Goal: Task Accomplishment & Management: Use online tool/utility

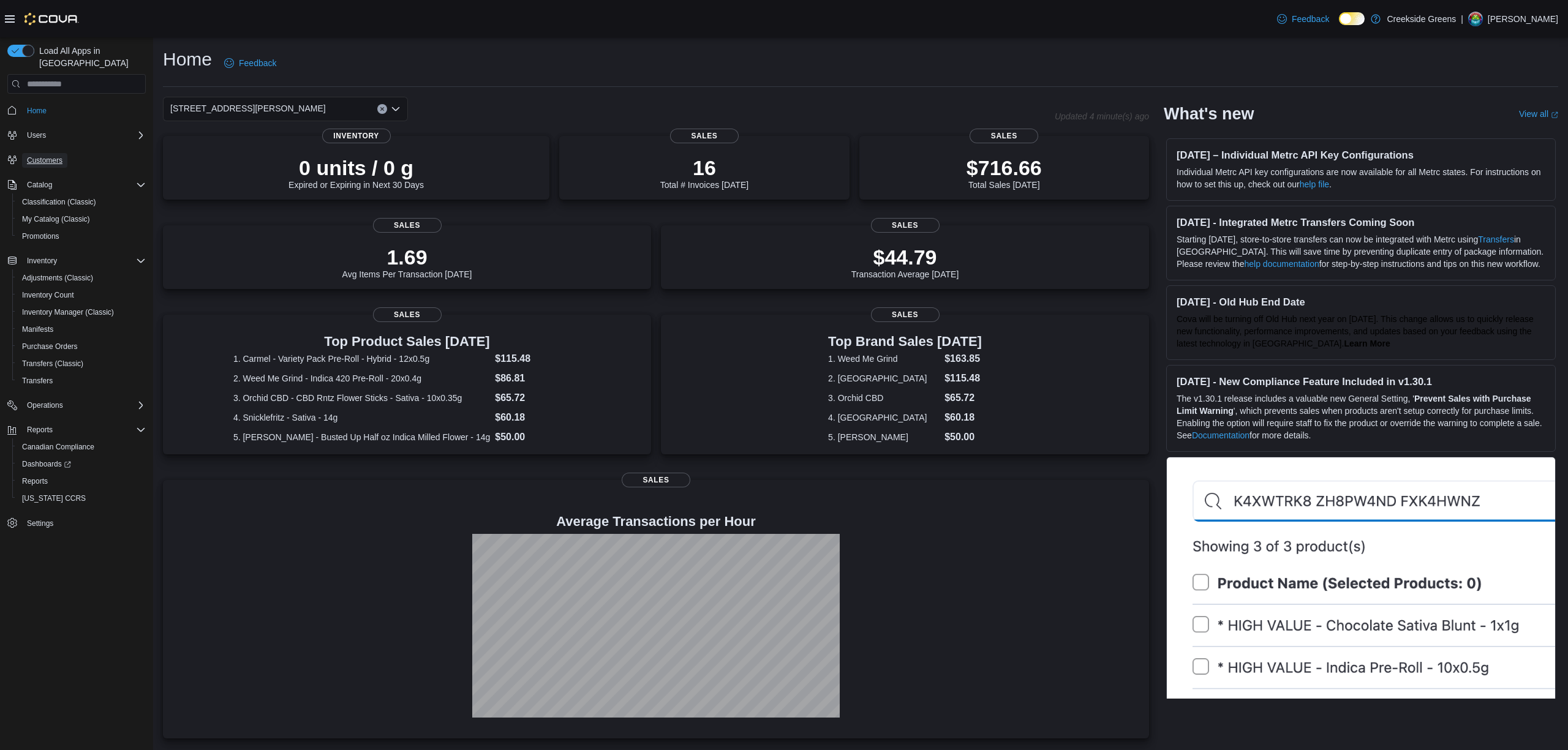
click at [61, 155] on span "Customers" at bounding box center [45, 160] width 36 height 10
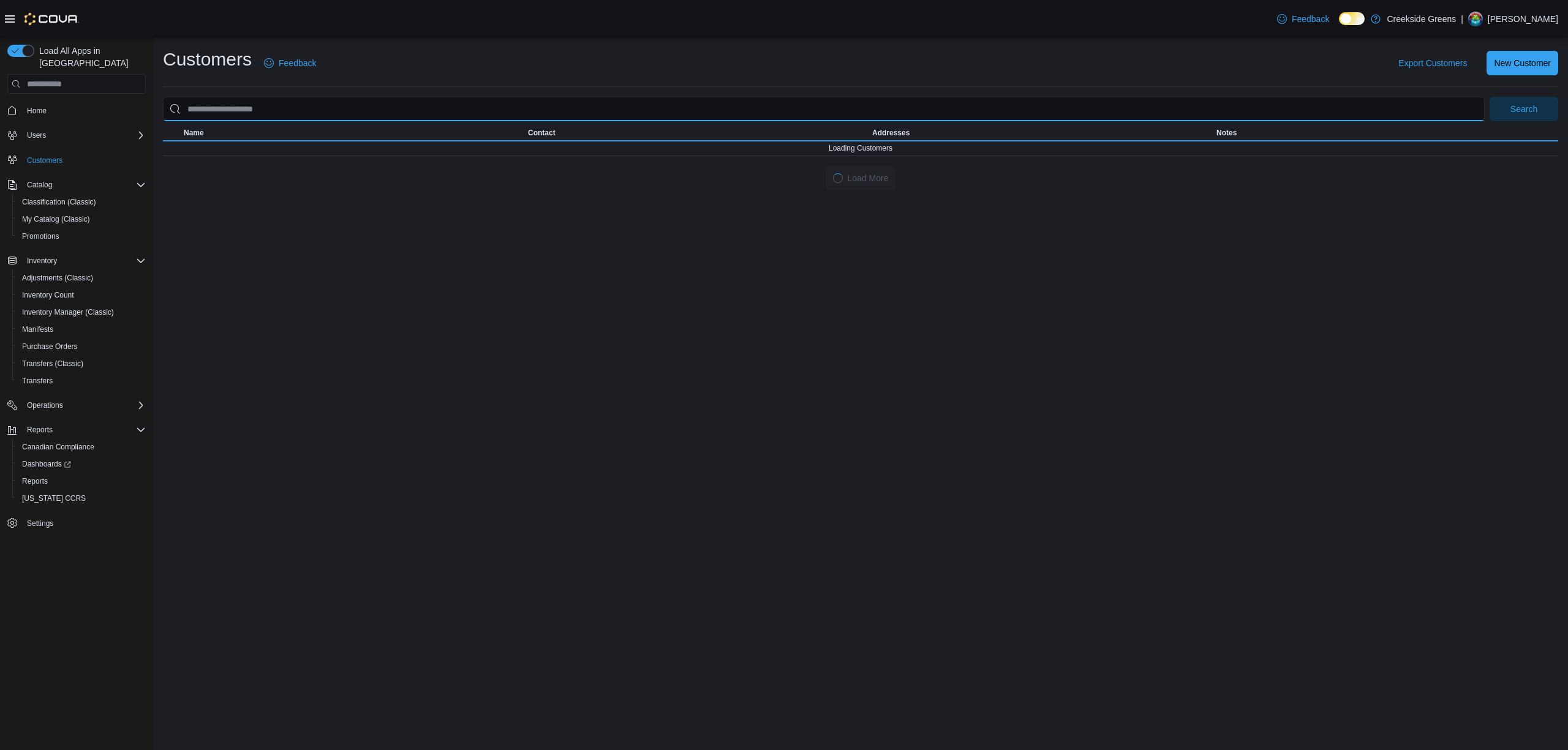
click at [253, 106] on input "search" at bounding box center [824, 109] width 1322 height 25
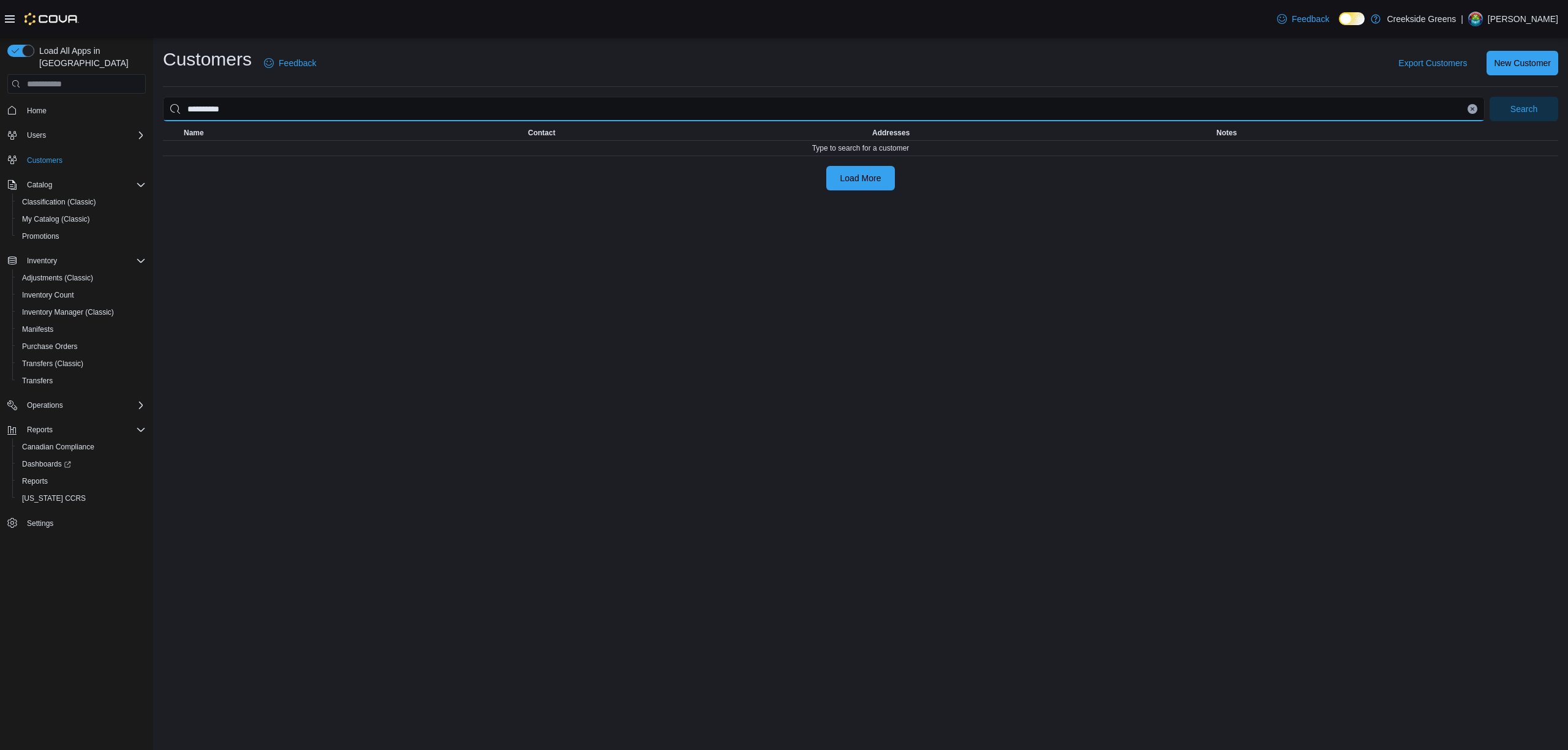
type input "**********"
click at [1489, 96] on button "Search" at bounding box center [1524, 109] width 68 height 25
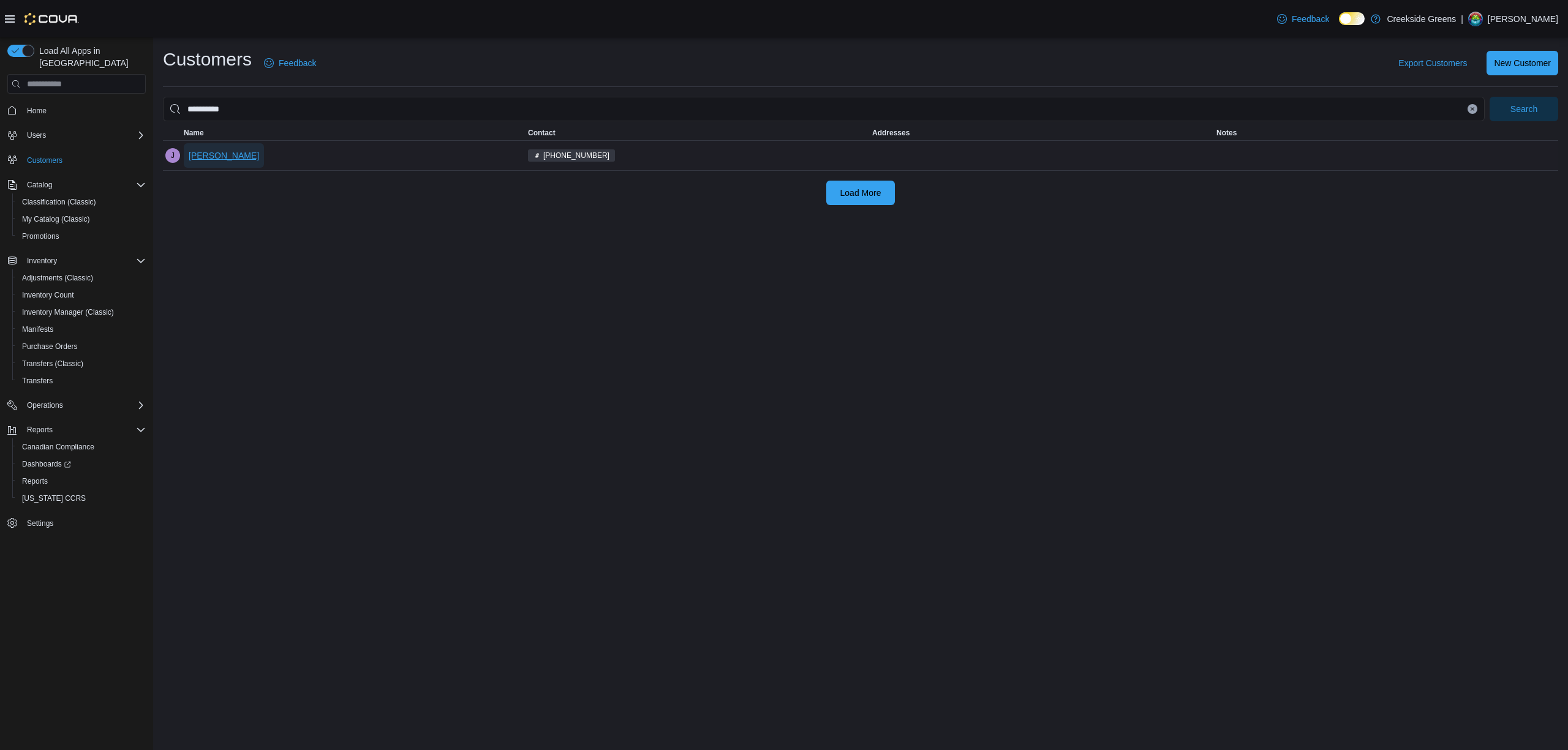
click at [225, 160] on span "Jax Martin" at bounding box center [224, 155] width 71 height 12
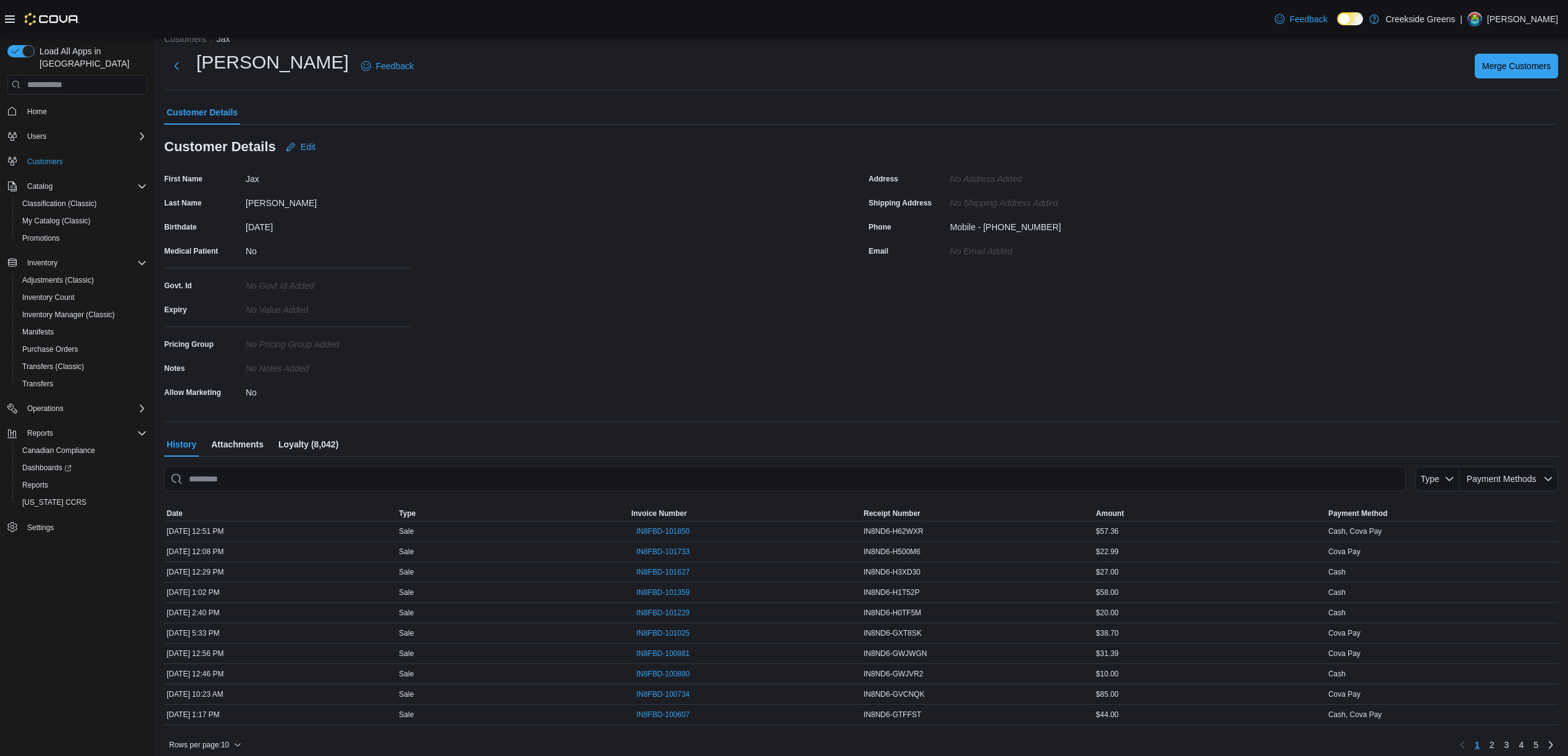
scroll to position [31, 0]
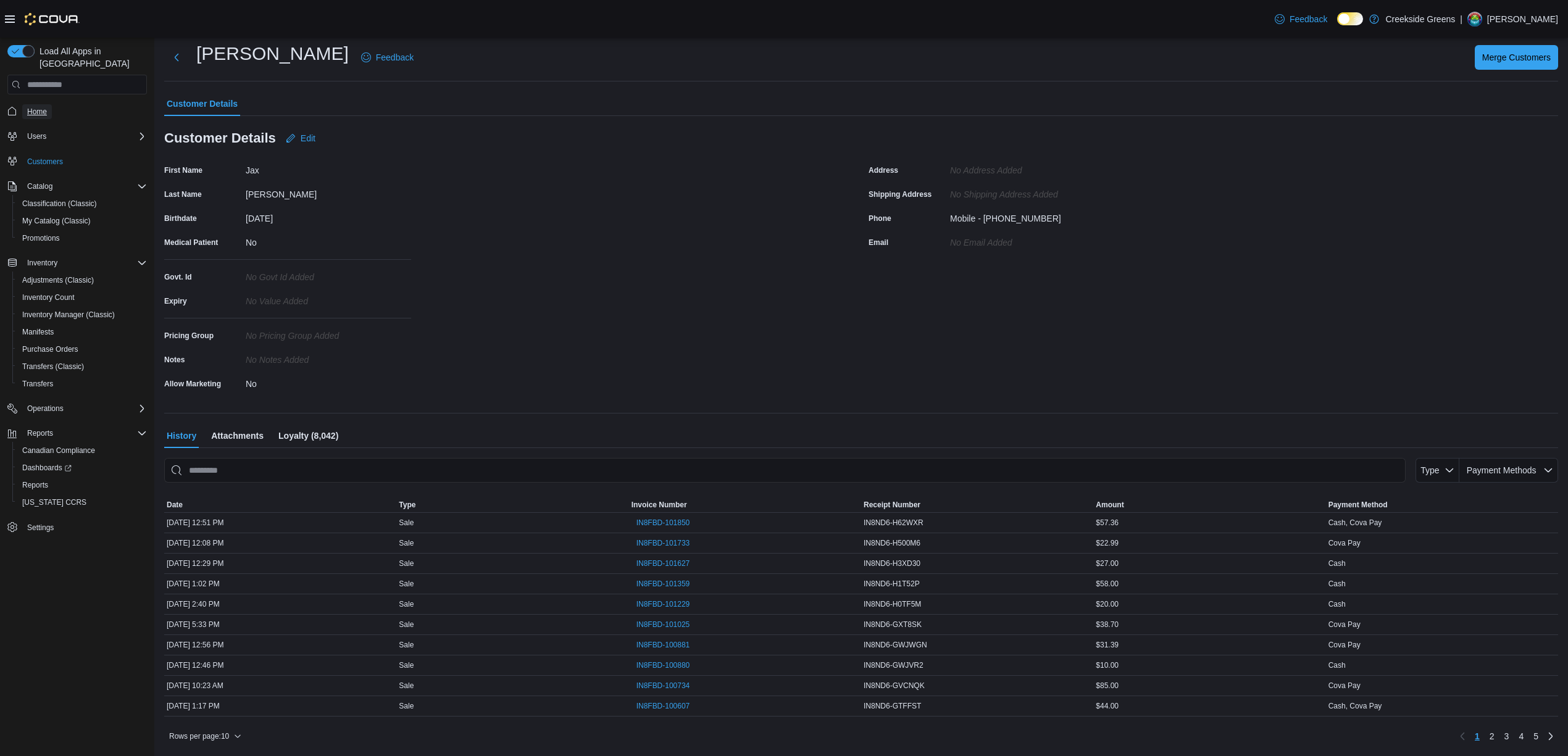
click at [32, 107] on span "Home" at bounding box center [37, 111] width 20 height 10
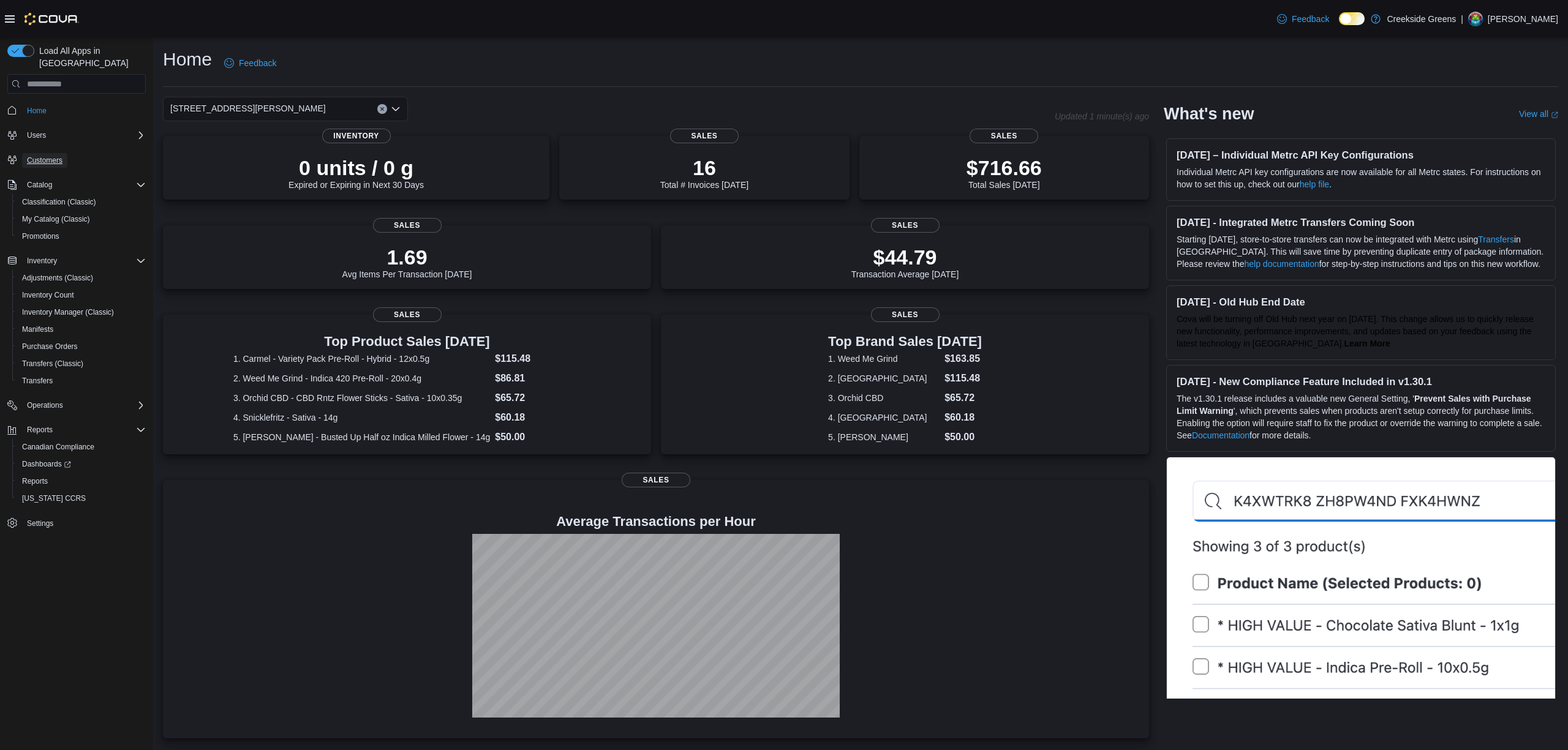
click at [39, 155] on span "Customers" at bounding box center [45, 160] width 36 height 10
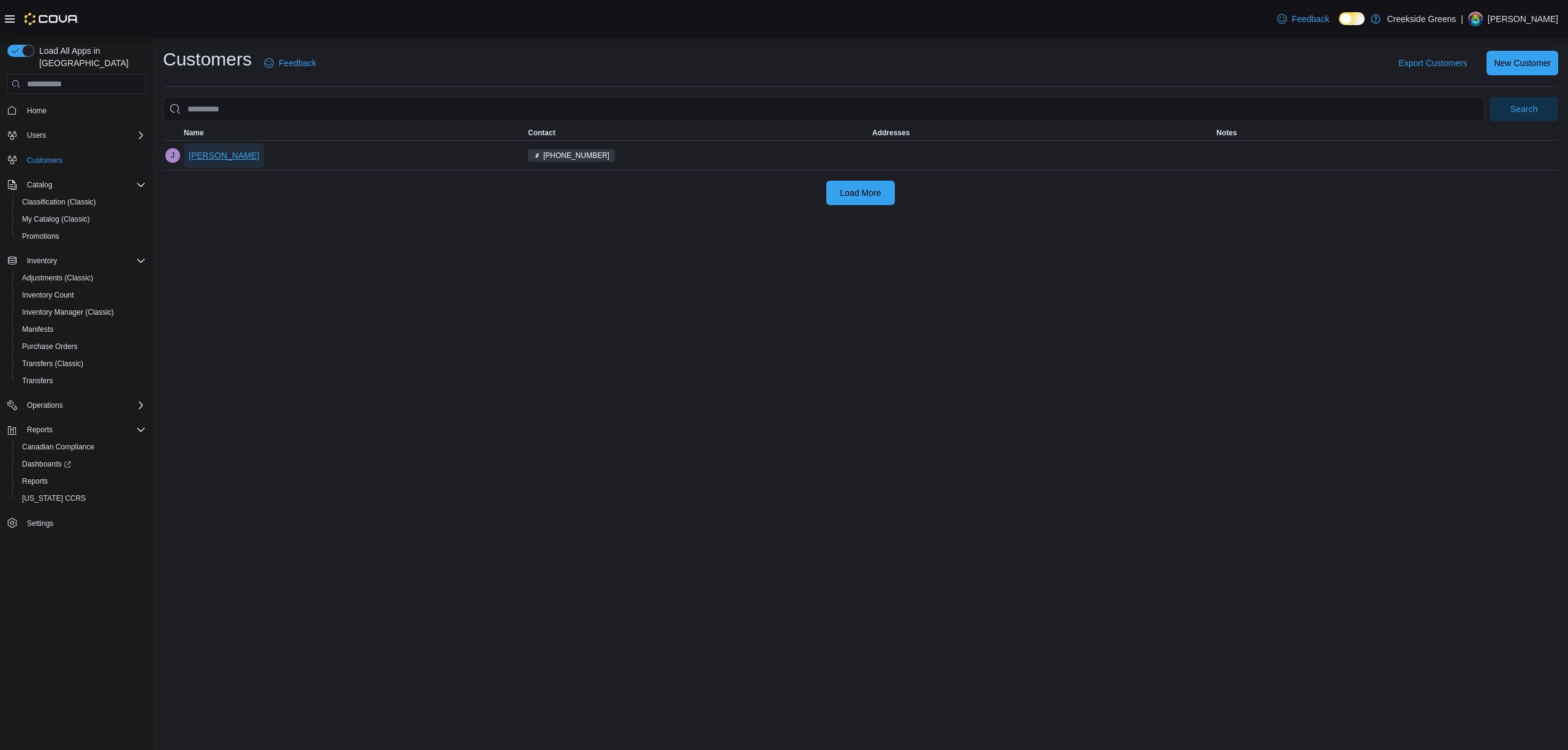
click at [215, 150] on span "Jax Martin" at bounding box center [224, 155] width 71 height 12
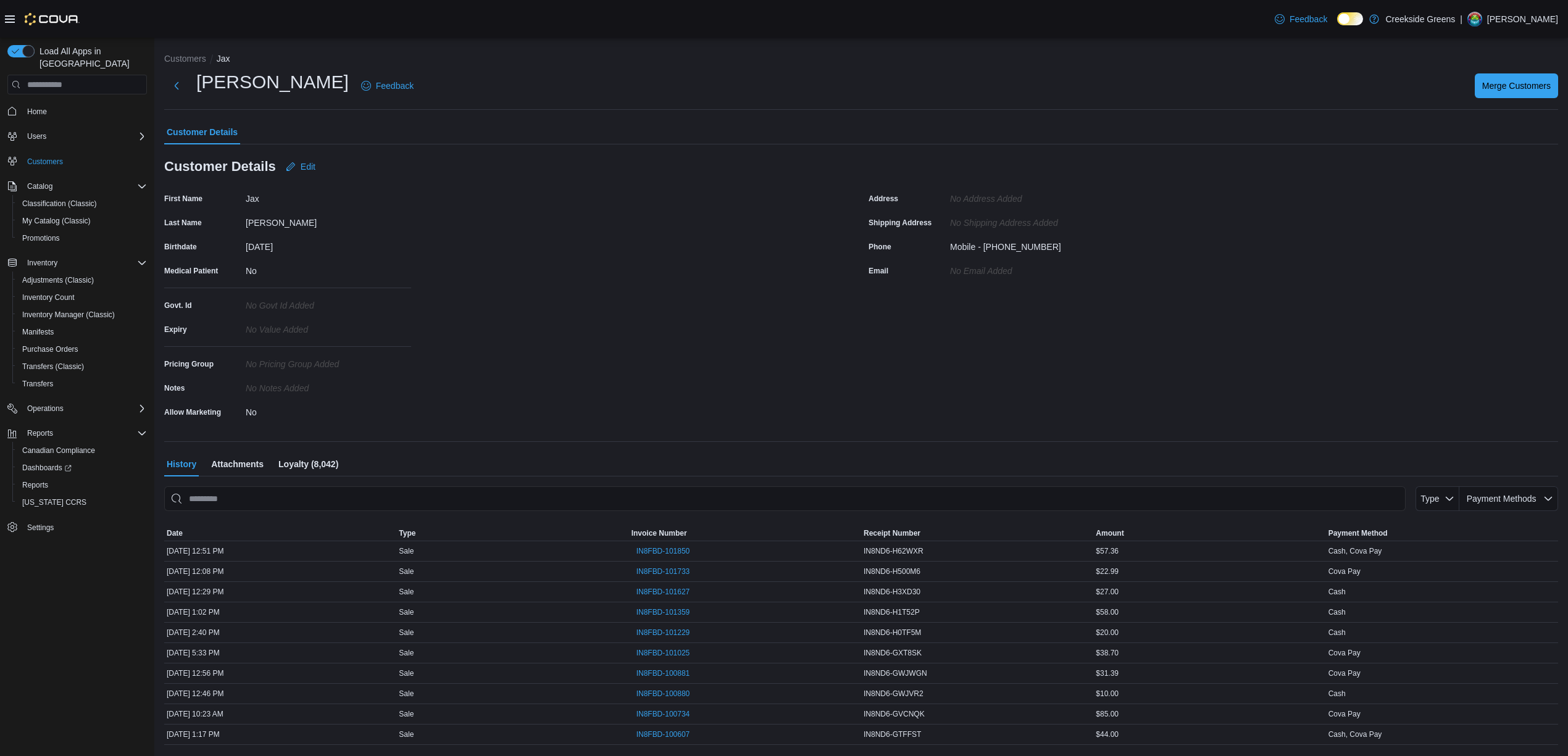
scroll to position [31, 0]
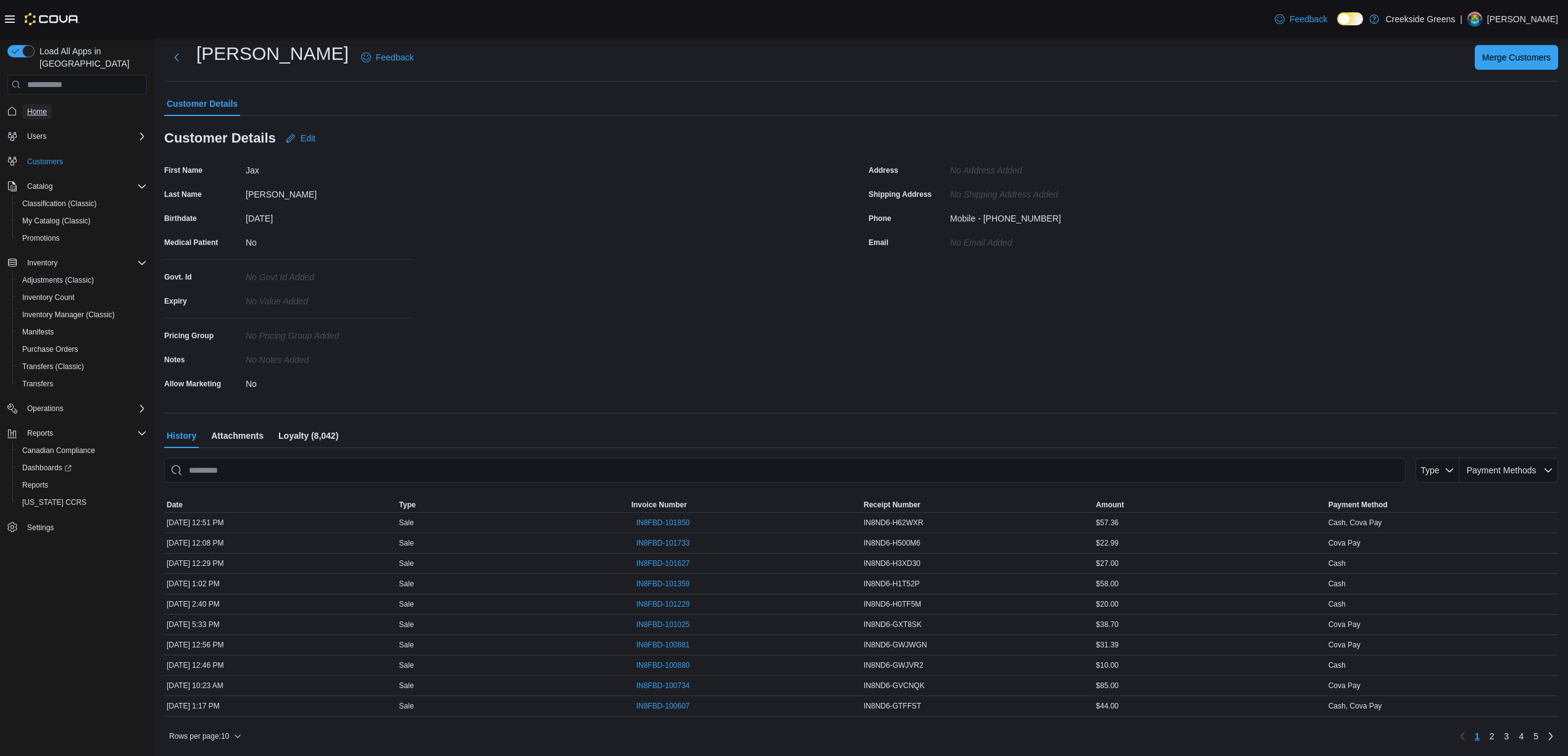
click at [38, 104] on span "Home" at bounding box center [37, 111] width 20 height 15
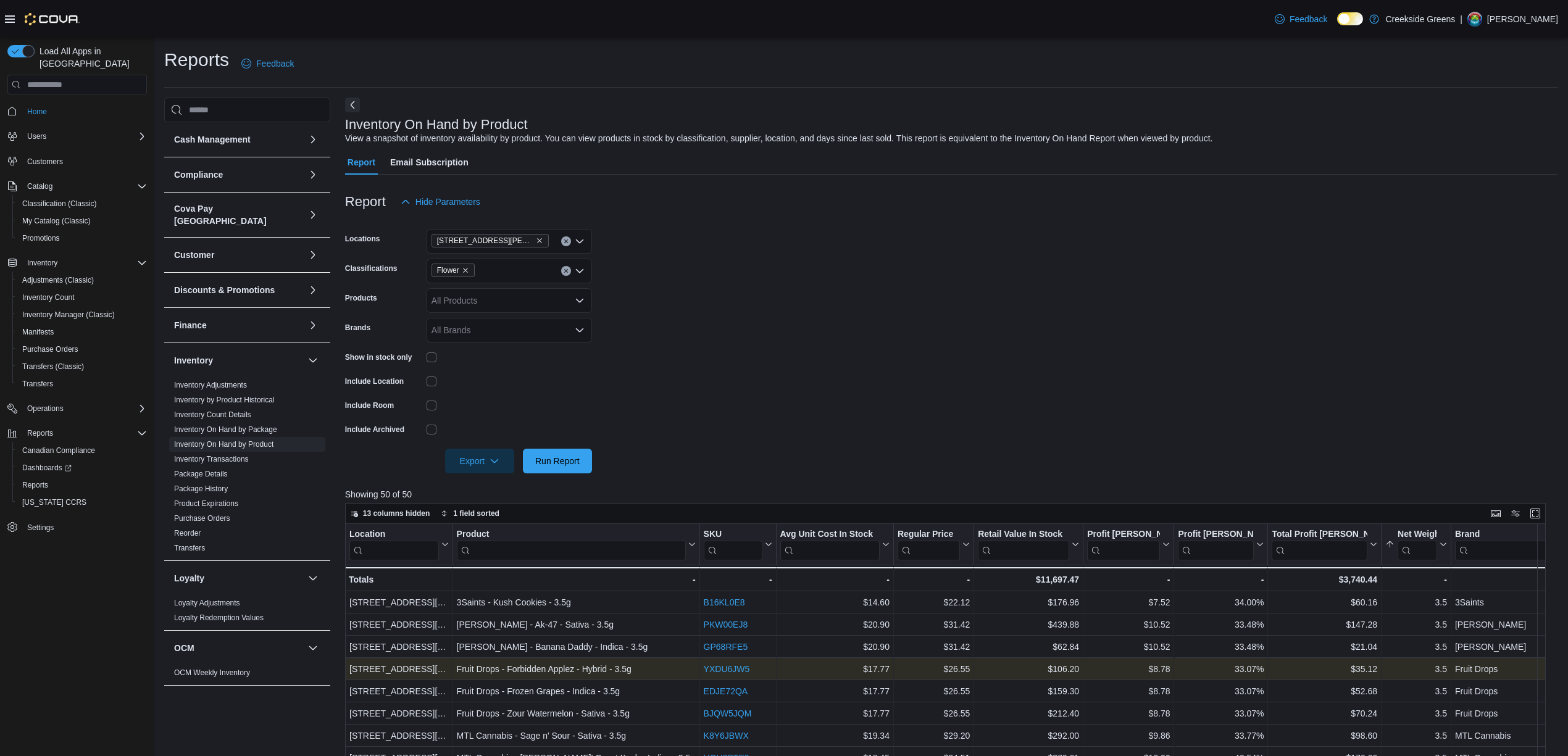
scroll to position [329, 0]
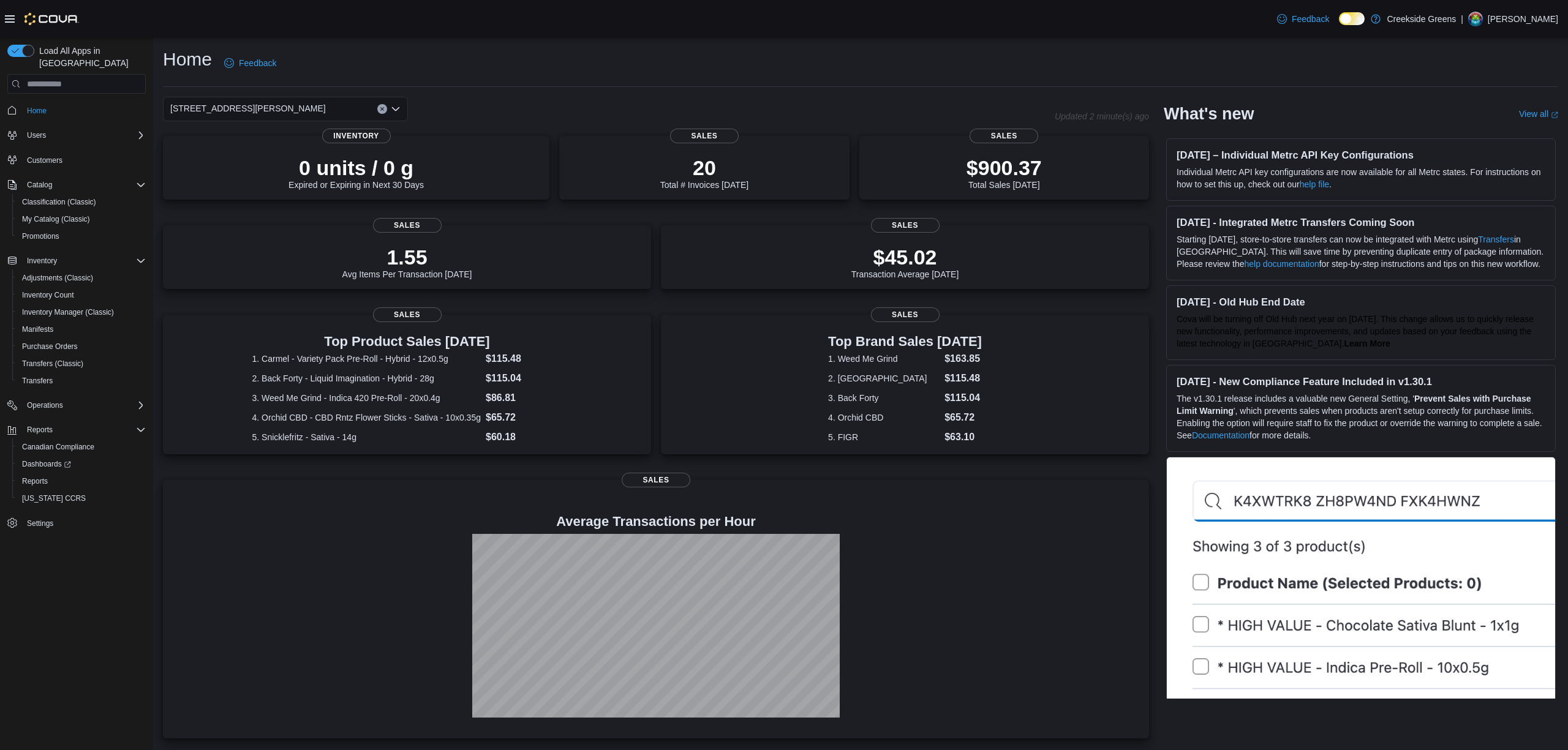
click at [278, 117] on div "[STREET_ADDRESS][PERSON_NAME]" at bounding box center [285, 109] width 245 height 25
click at [265, 149] on span "[STREET_ADDRESS]" at bounding box center [246, 148] width 85 height 12
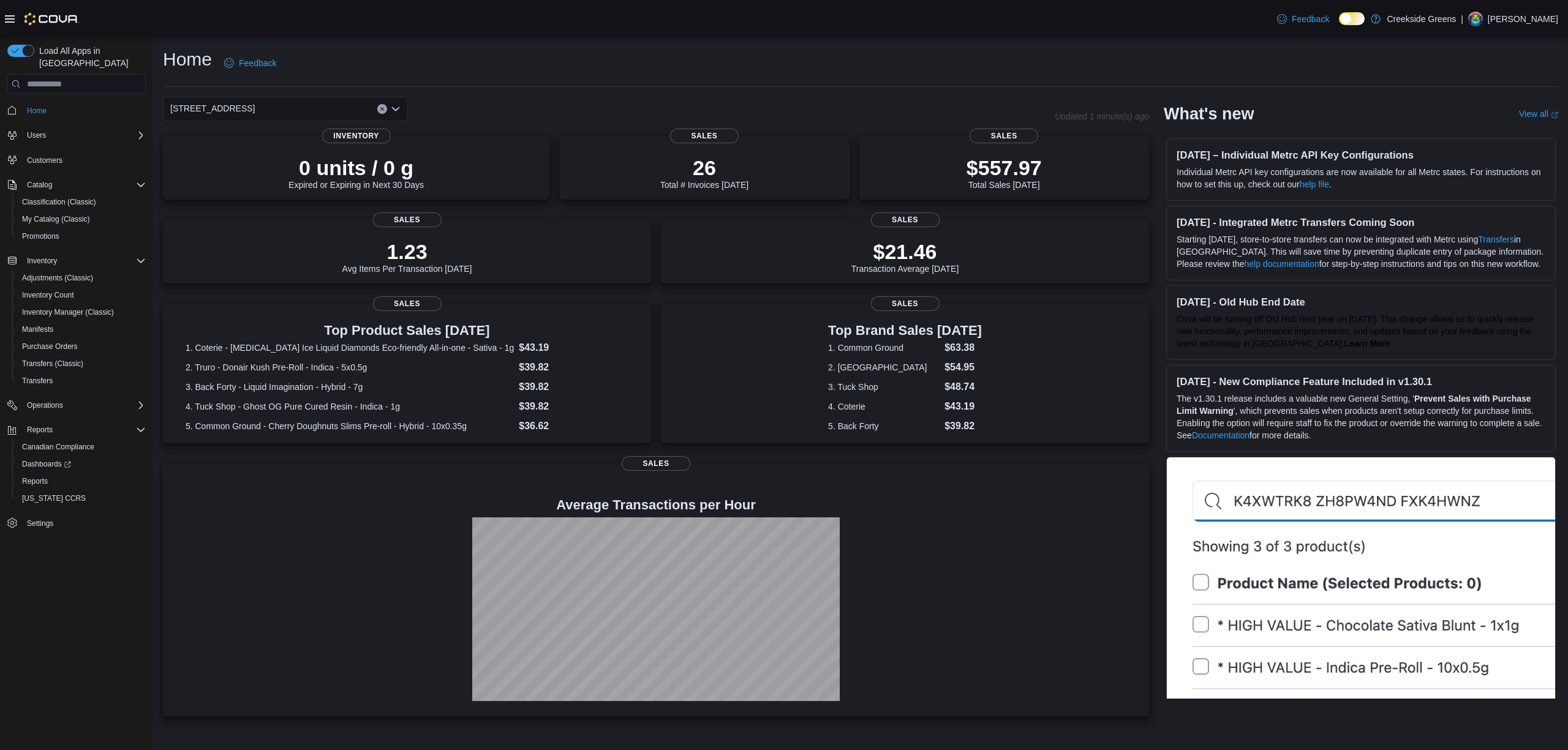
click at [273, 106] on div "[STREET_ADDRESS]. Selected. [STREET_ADDRESS]. Press Backspace to delete [STREET…" at bounding box center [285, 109] width 245 height 25
click at [258, 163] on span "[STREET_ADDRESS][PERSON_NAME]" at bounding box center [281, 166] width 155 height 12
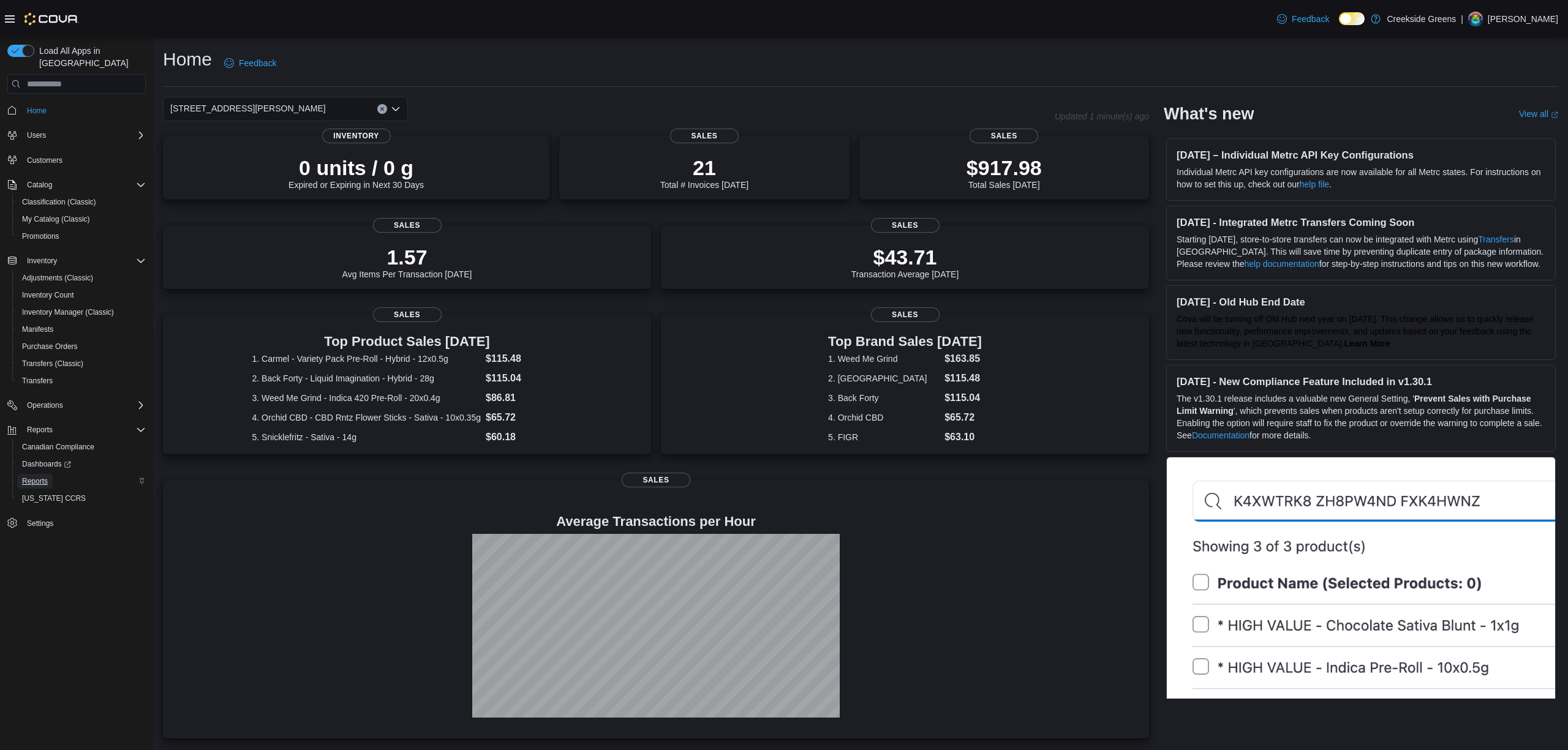
click at [45, 476] on span "Reports" at bounding box center [34, 481] width 26 height 10
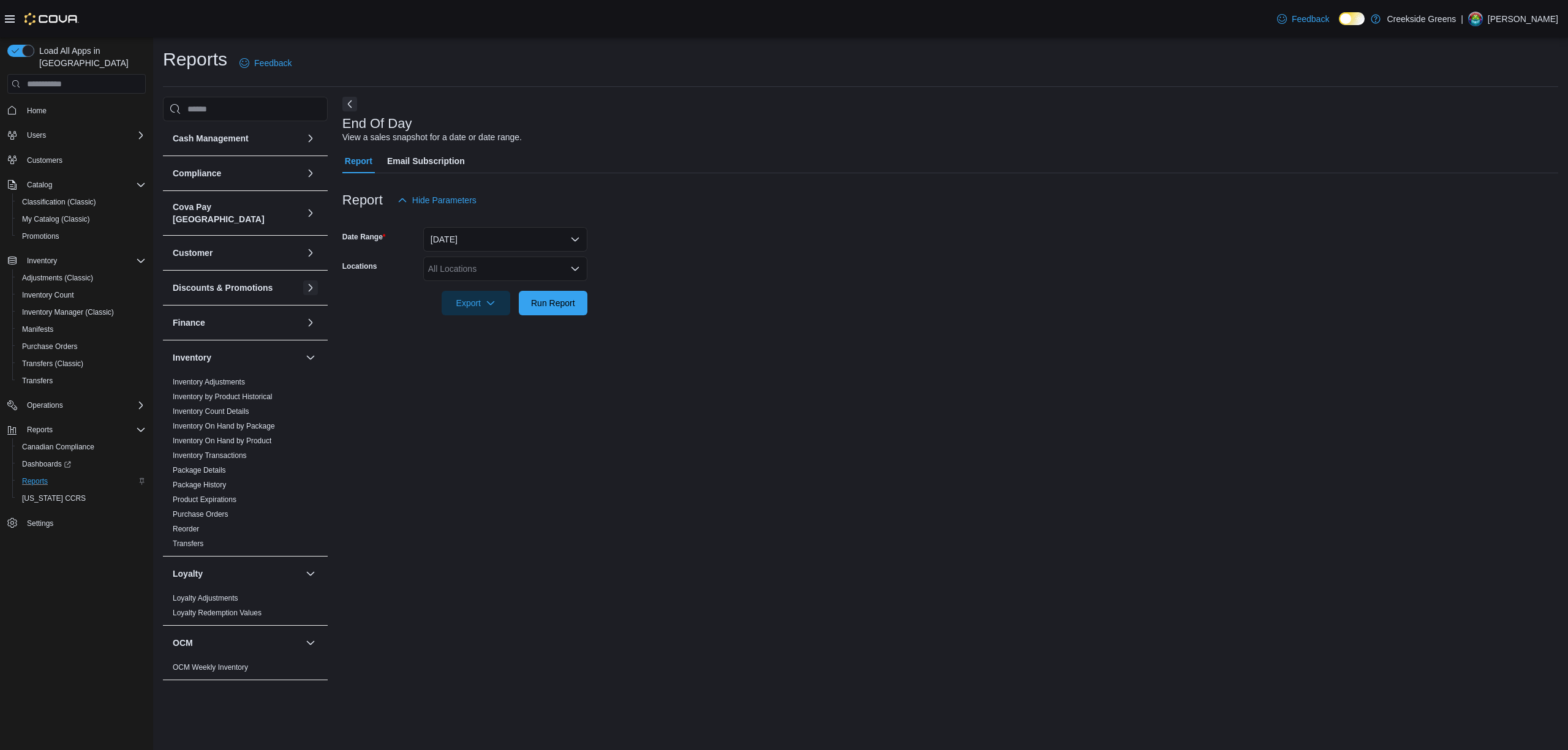
click at [303, 281] on button "button" at bounding box center [310, 288] width 15 height 15
click at [183, 308] on link "Discounts" at bounding box center [189, 312] width 33 height 9
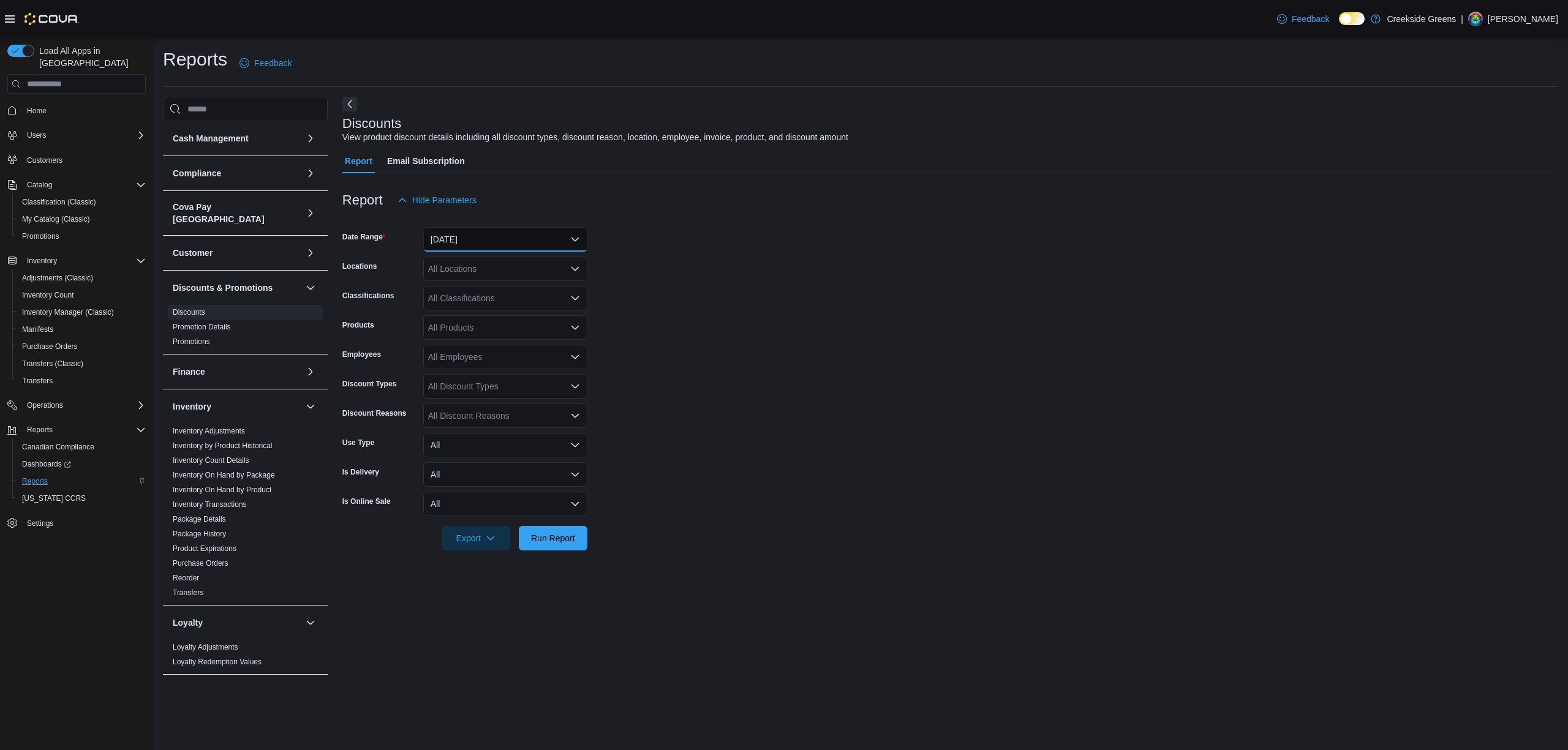
click at [554, 243] on button "[DATE]" at bounding box center [505, 239] width 164 height 25
click at [495, 424] on span "Year To Date" at bounding box center [513, 423] width 140 height 15
click at [872, 385] on form "Date Range Year To Date Locations All Locations Classifications All Classificat…" at bounding box center [950, 381] width 1216 height 338
click at [486, 258] on div "All Locations" at bounding box center [505, 269] width 164 height 25
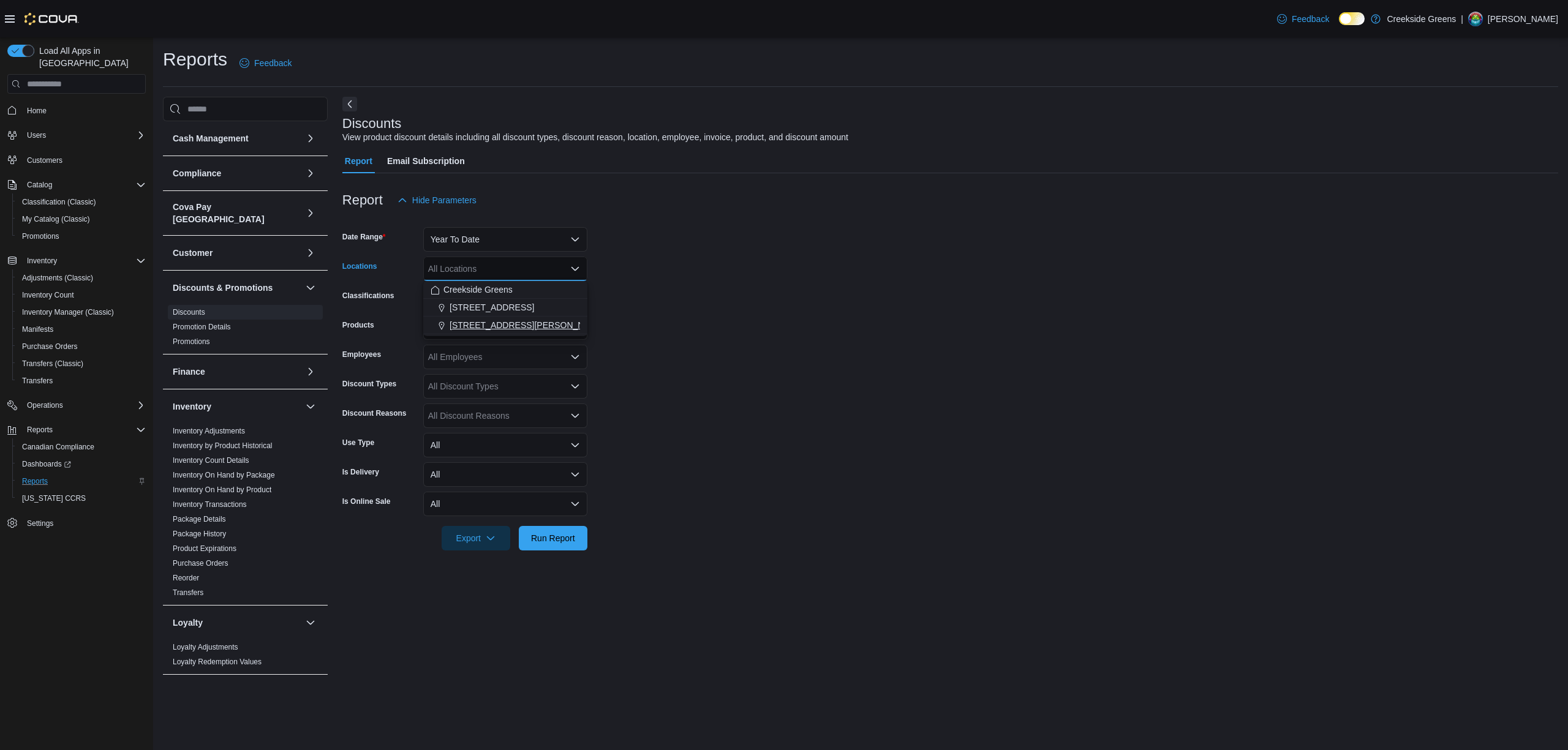
drag, startPoint x: 500, startPoint y: 319, endPoint x: 720, endPoint y: 319, distance: 220.0
click at [501, 319] on span "[STREET_ADDRESS][PERSON_NAME]" at bounding box center [527, 325] width 155 height 12
click at [781, 319] on form "Date Range Year To Date Locations [STREET_ADDRESS][PERSON_NAME] Combo box. Sele…" at bounding box center [950, 381] width 1216 height 338
click at [483, 290] on div "All Classifications" at bounding box center [505, 298] width 164 height 25
click at [880, 341] on form "Date Range Year To Date Locations [STREET_ADDRESS][PERSON_NAME] Classifications…" at bounding box center [950, 381] width 1216 height 338
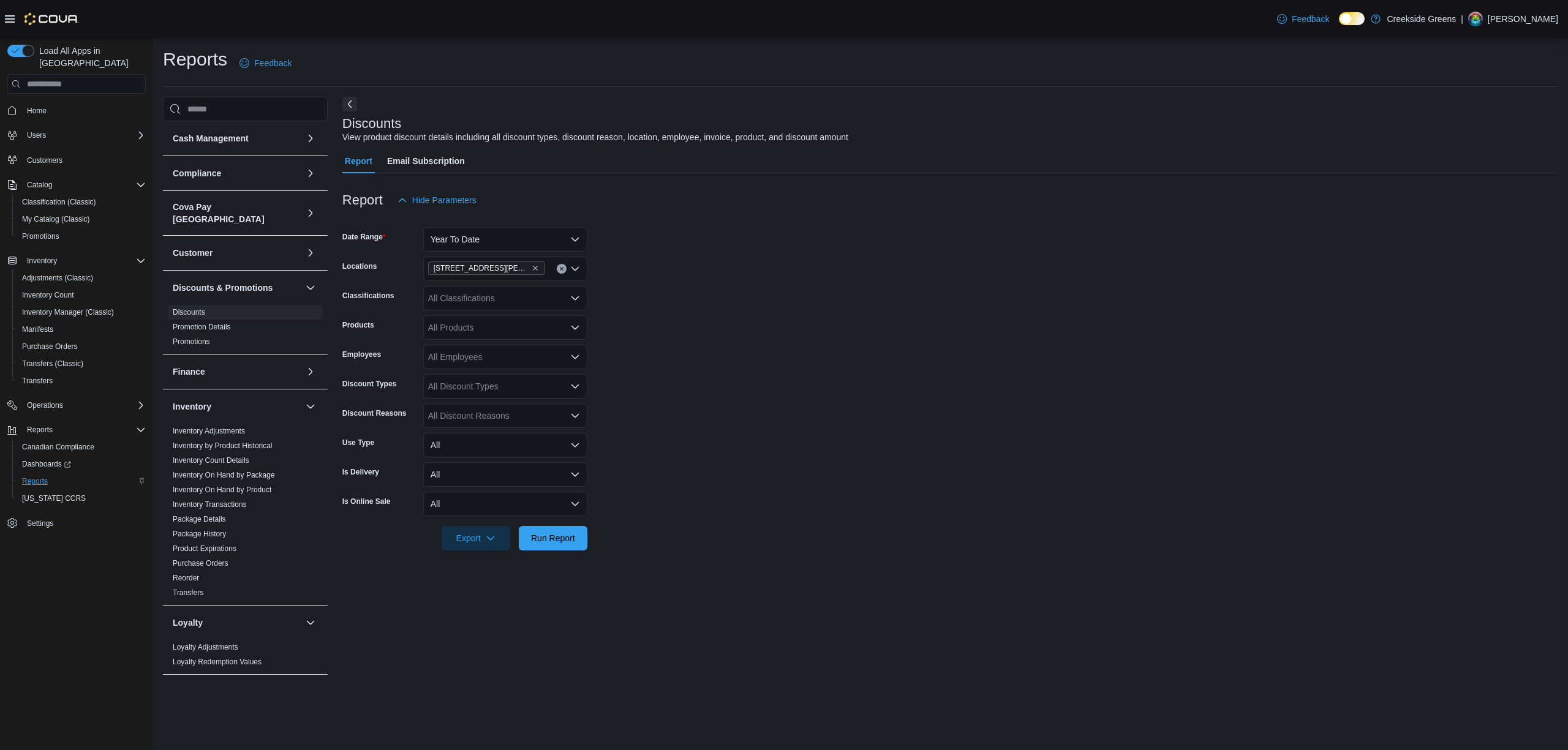
click at [520, 299] on div "All Classifications" at bounding box center [505, 298] width 164 height 25
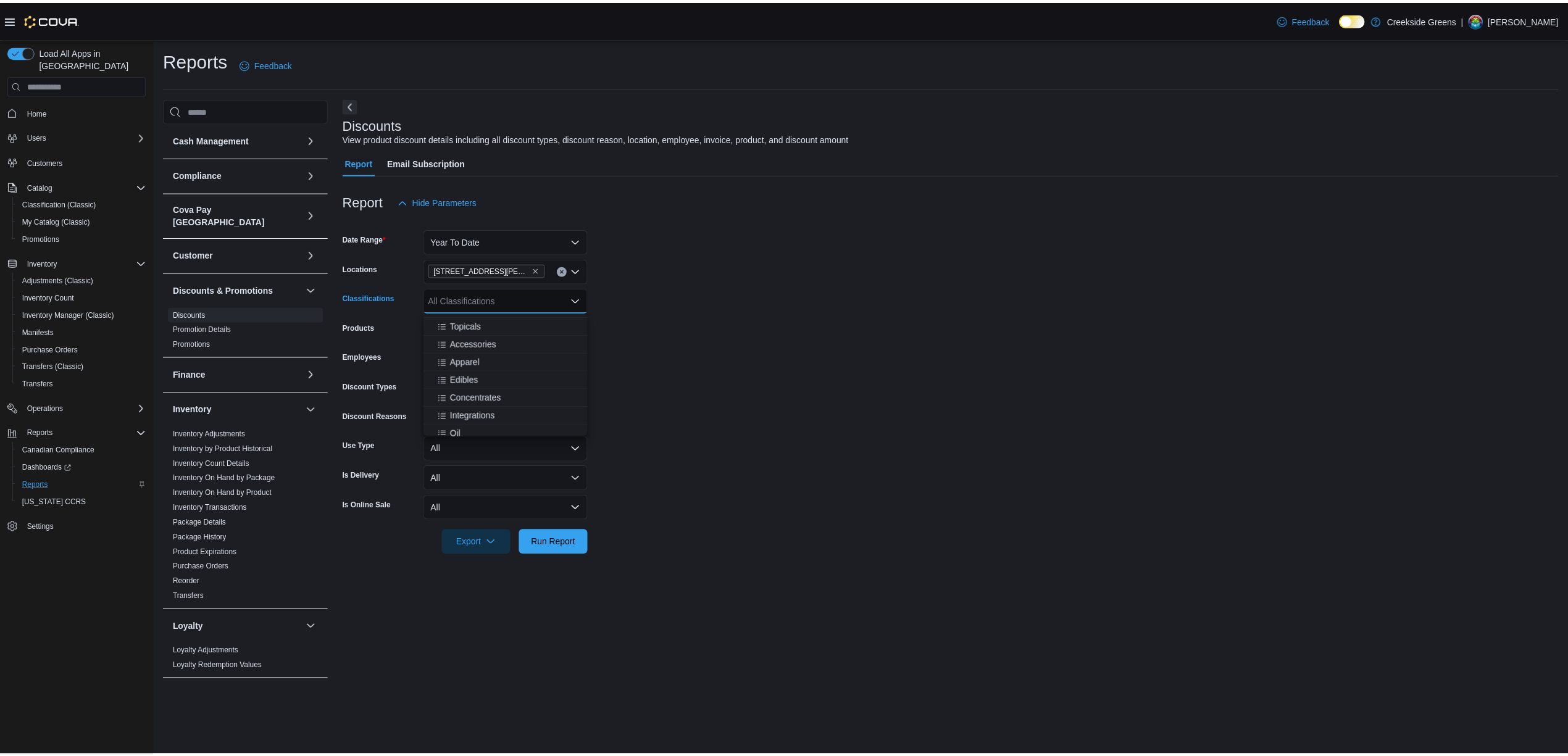
scroll to position [82, 0]
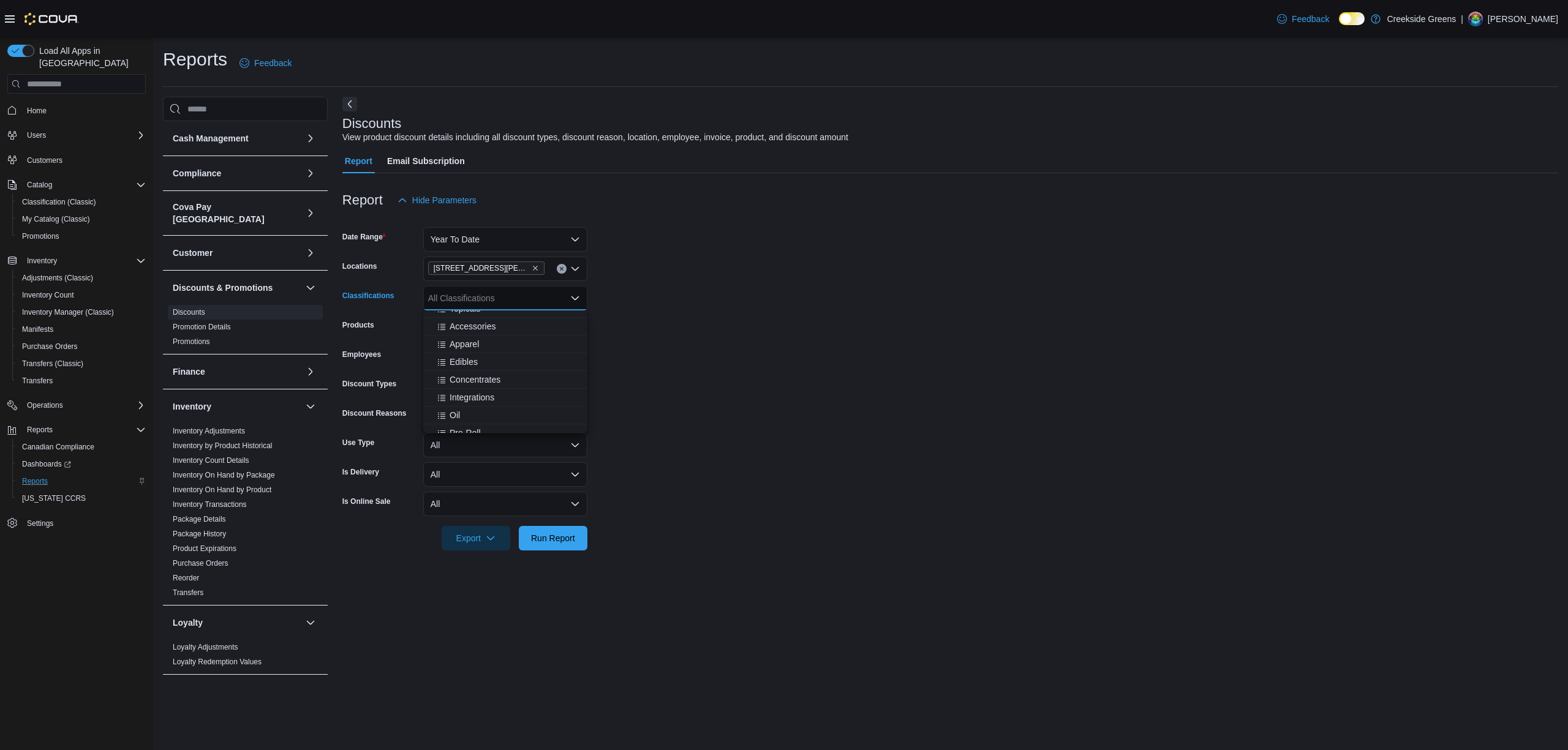
click at [804, 349] on form "Date Range Year To Date Locations [STREET_ADDRESS][PERSON_NAME] Classifications…" at bounding box center [950, 381] width 1216 height 338
click at [501, 358] on div "All Employees" at bounding box center [505, 358] width 164 height 25
click at [458, 392] on span "[PERSON_NAME]" at bounding box center [505, 396] width 149 height 12
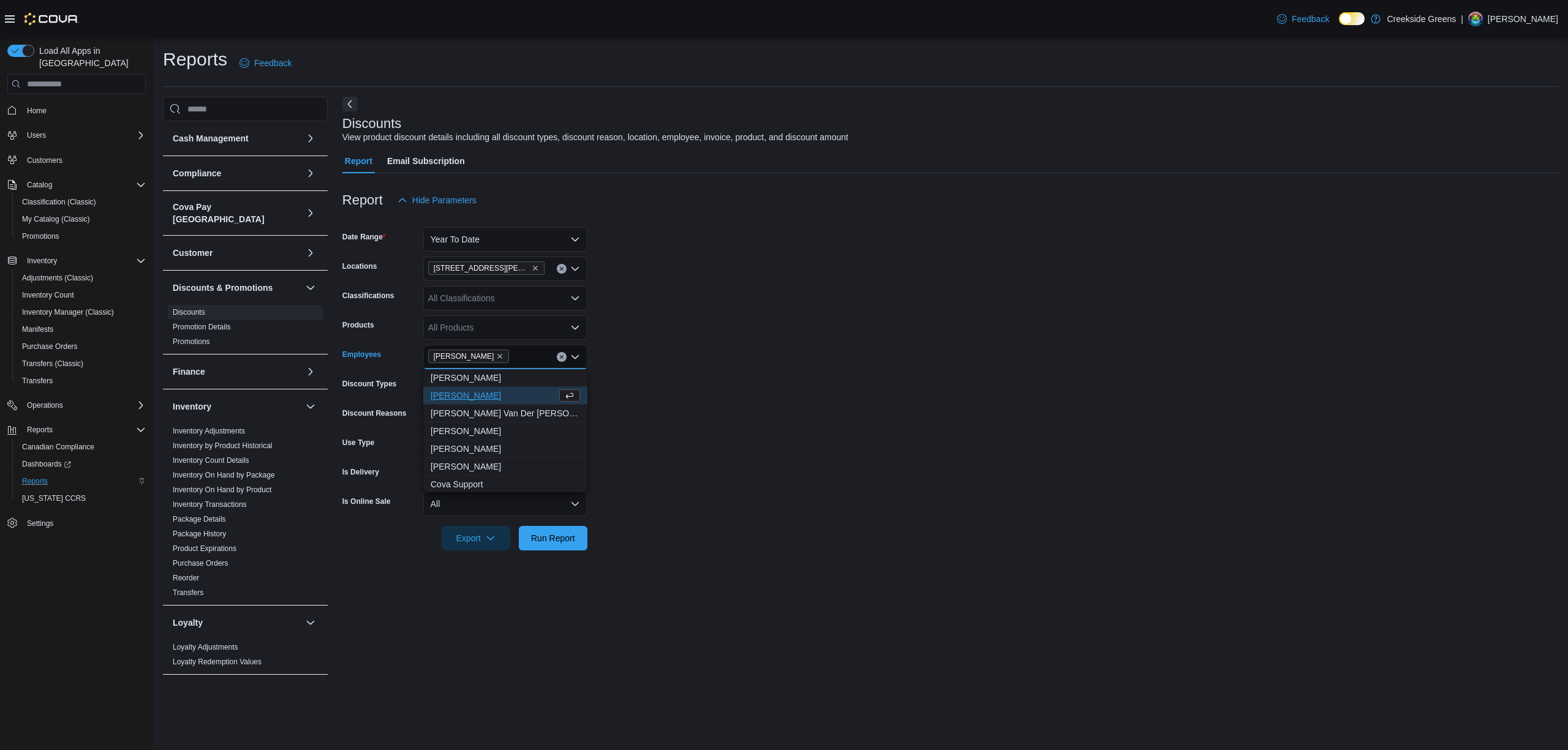
click at [836, 407] on form "Date Range Year To Date Locations [STREET_ADDRESS][PERSON_NAME] Classifications…" at bounding box center [950, 381] width 1216 height 338
click at [574, 529] on span "Run Report" at bounding box center [553, 538] width 54 height 25
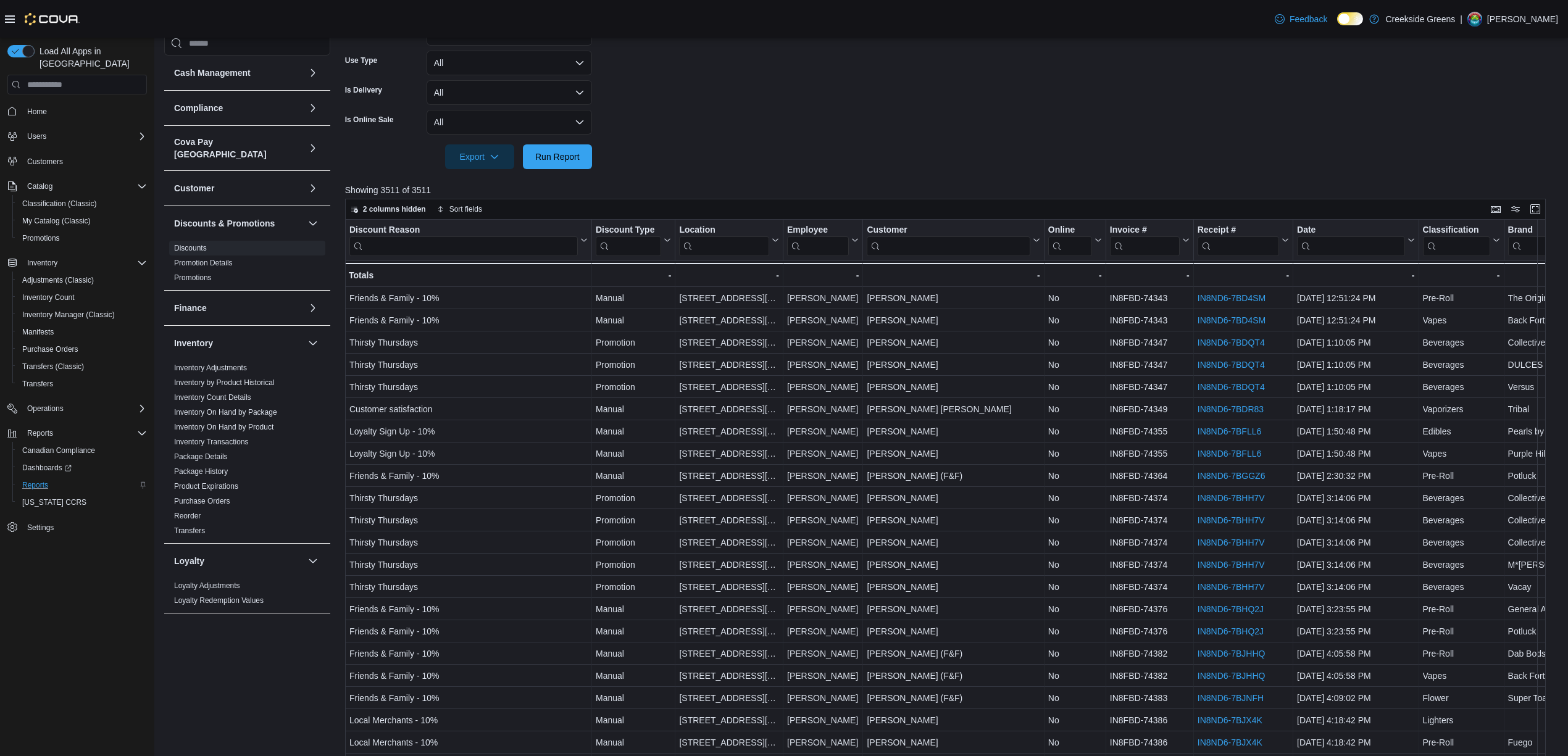
scroll to position [443, 0]
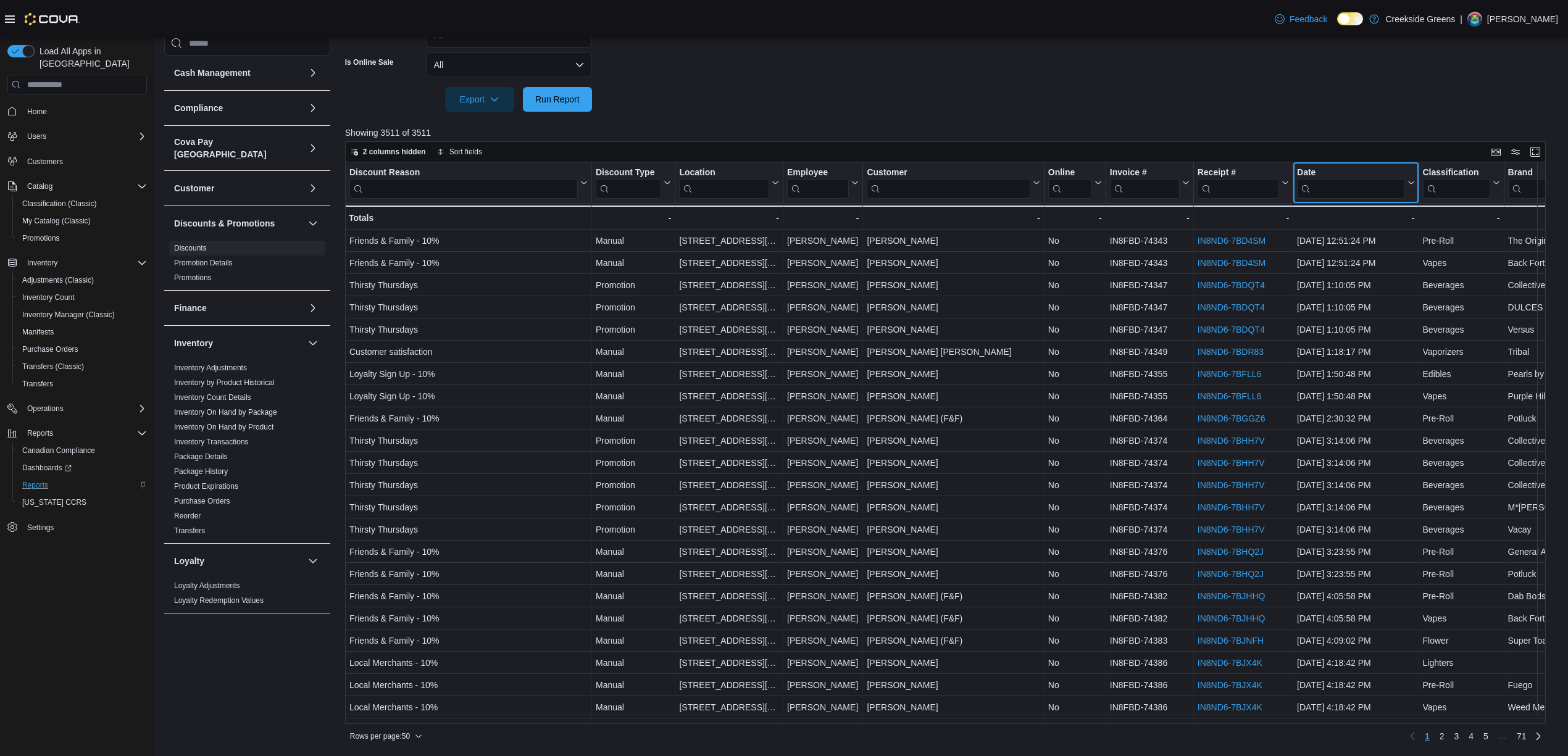
click at [1407, 184] on icon at bounding box center [1409, 182] width 10 height 7
click at [1371, 246] on span "Sort High-Low" at bounding box center [1364, 244] width 47 height 10
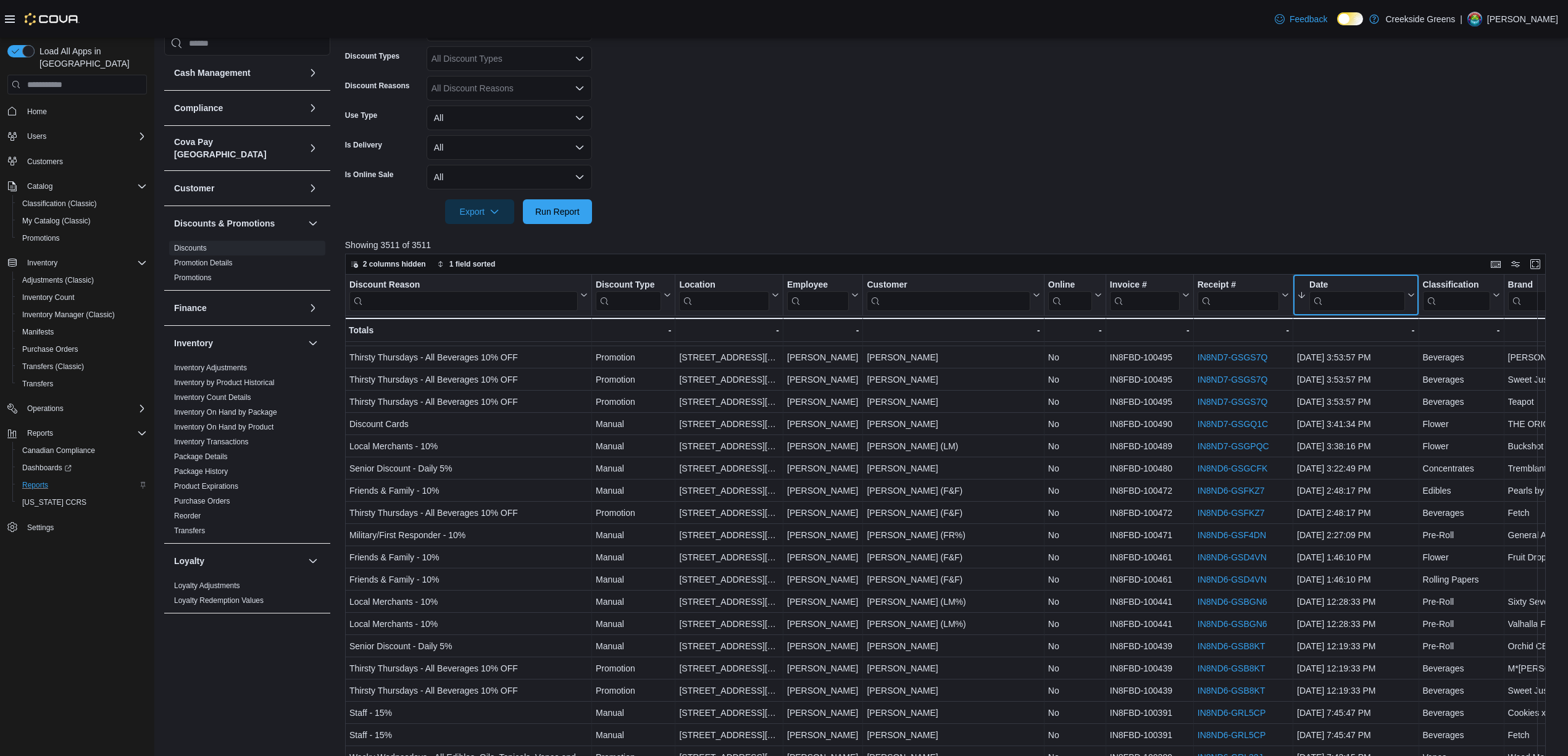
scroll to position [197, 0]
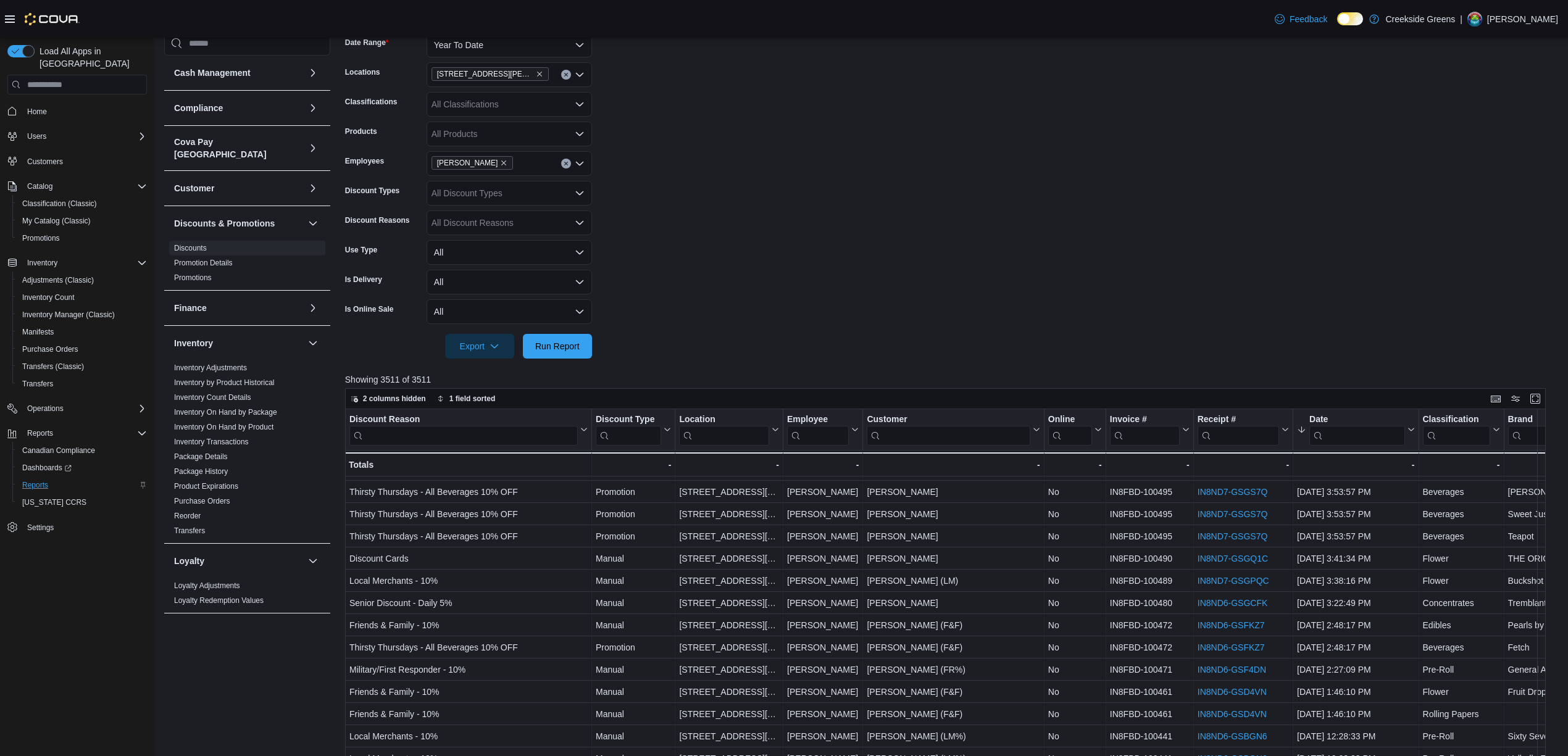
click at [516, 191] on div "All Discount Types" at bounding box center [509, 194] width 165 height 25
click at [457, 228] on span "Manual" at bounding box center [509, 232] width 150 height 13
click at [853, 202] on form "Date Range Year To Date Locations [STREET_ADDRESS][PERSON_NAME] Classifications…" at bounding box center [951, 188] width 1213 height 341
click at [564, 356] on span "Run Report" at bounding box center [557, 345] width 54 height 25
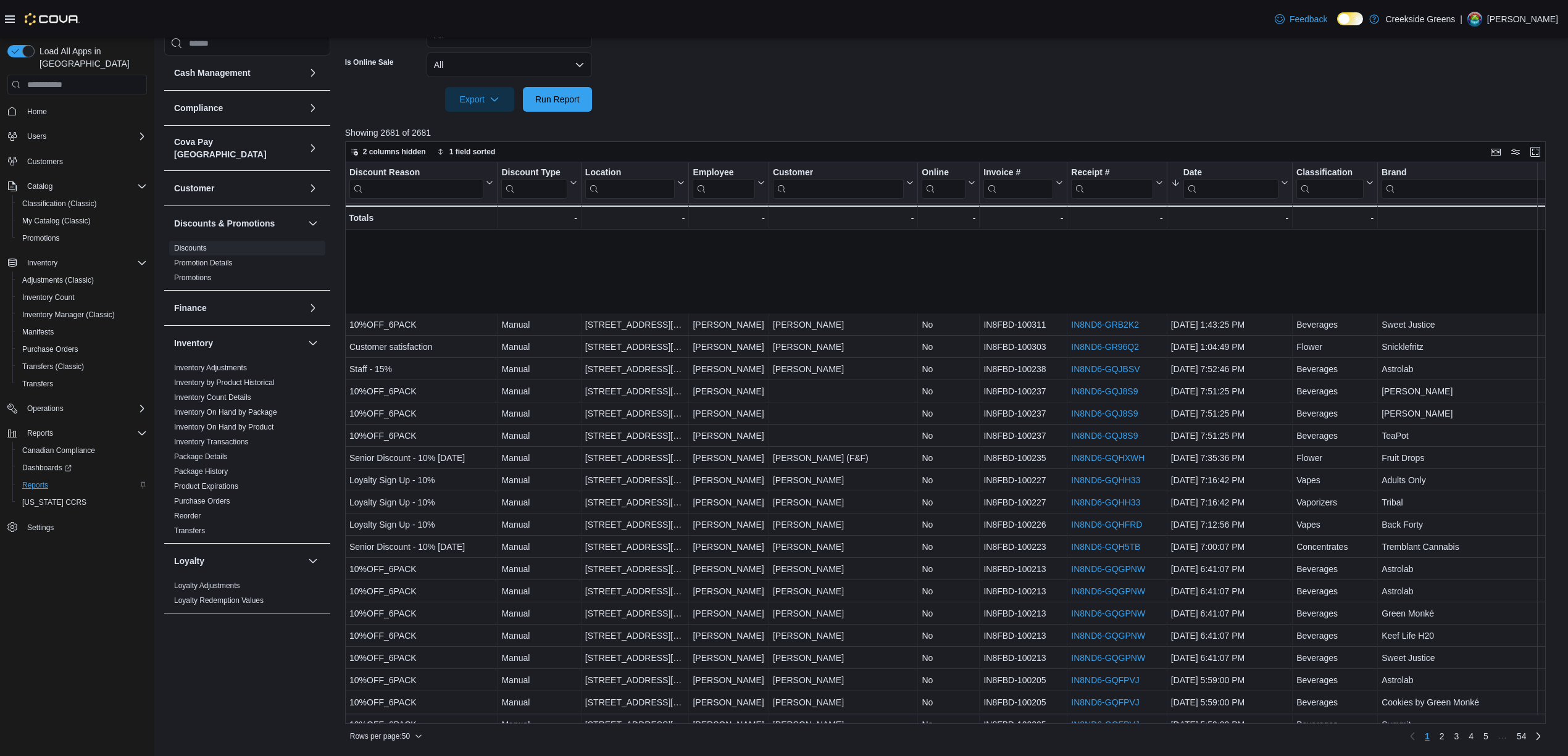
scroll to position [625, 0]
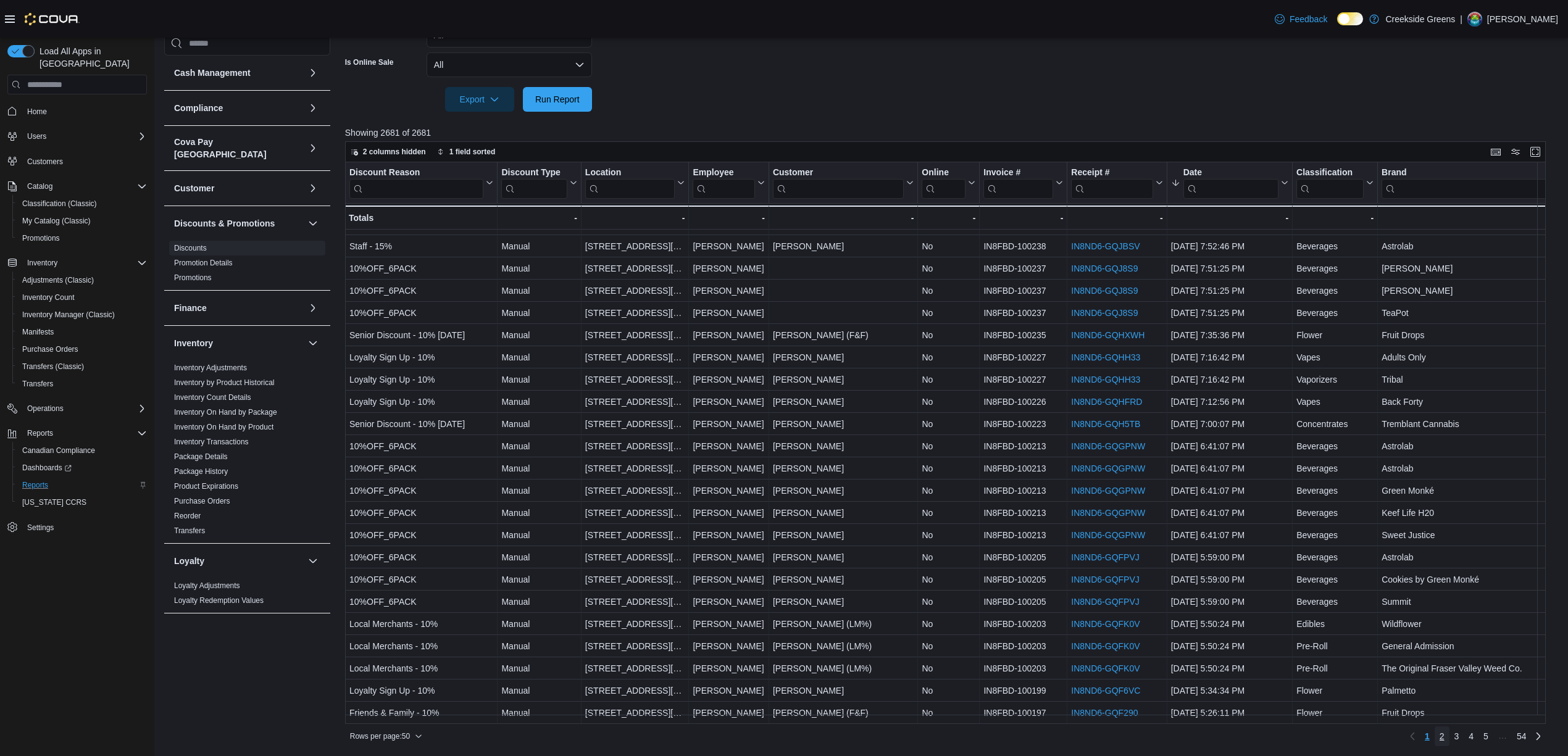
click at [1448, 734] on link "2" at bounding box center [1442, 736] width 15 height 20
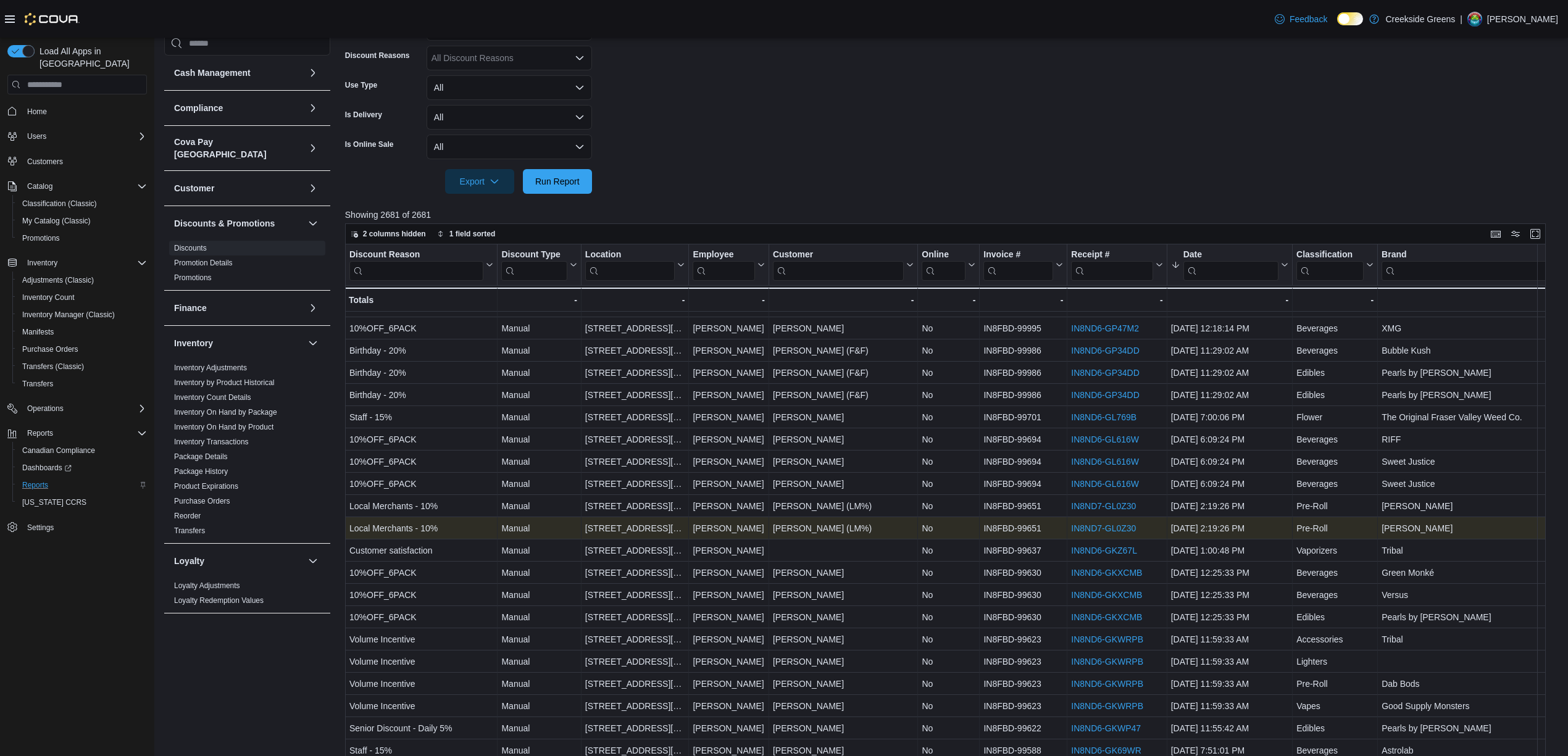
scroll to position [443, 0]
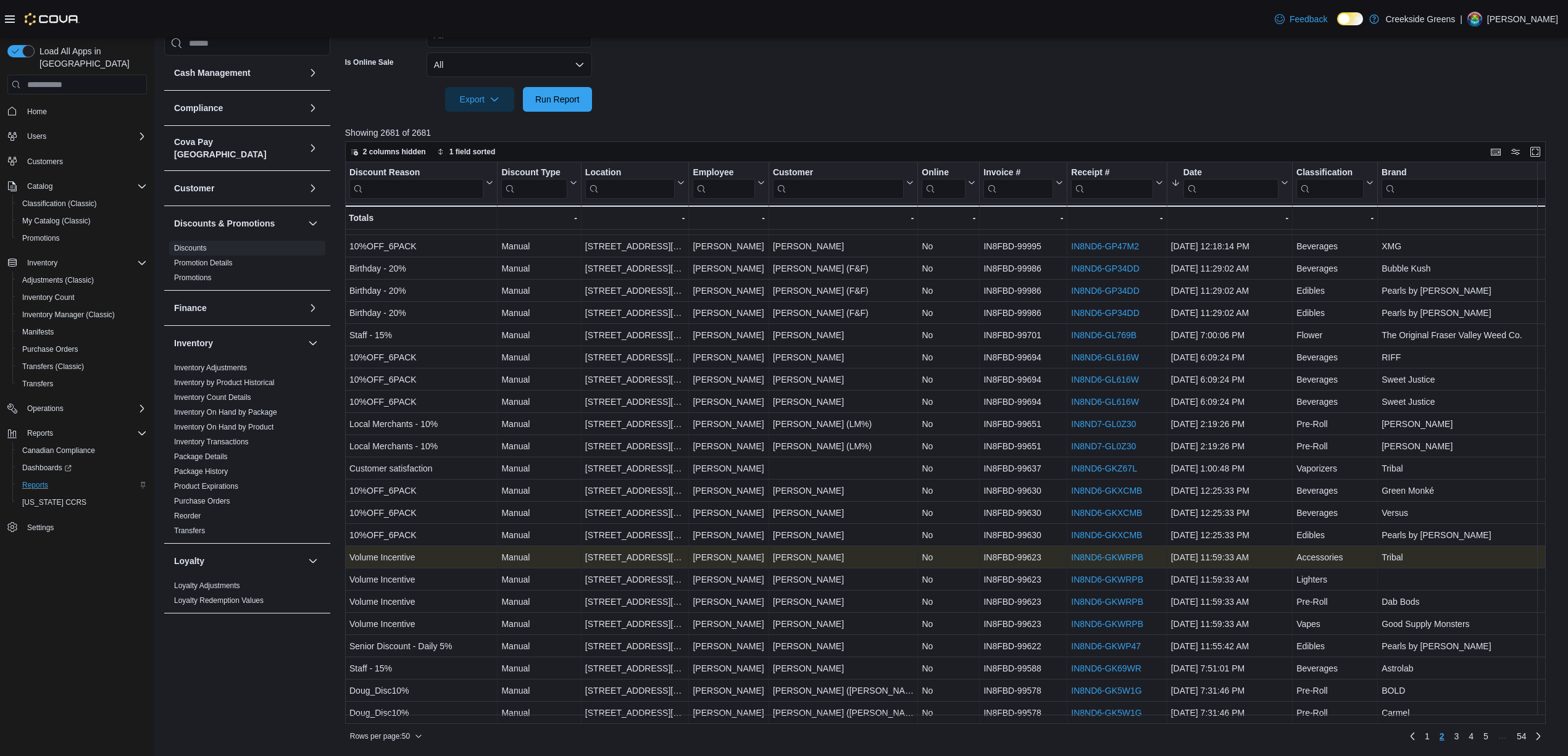
click at [1109, 550] on div "IN8ND6-GKWRPB" at bounding box center [1117, 557] width 92 height 15
click at [1110, 552] on link "IN8ND6-GKWRPB" at bounding box center [1107, 557] width 72 height 10
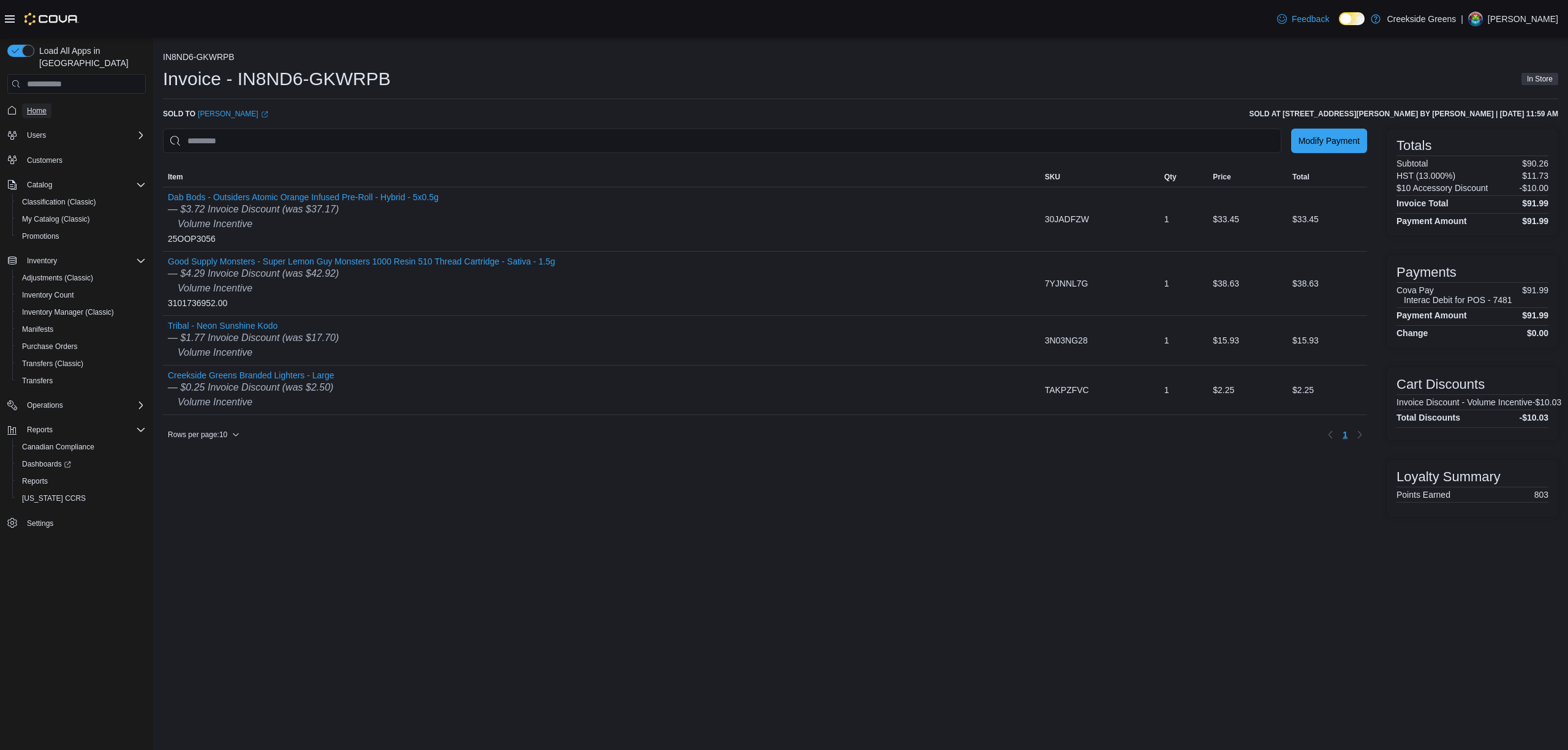
click at [40, 106] on span "Home" at bounding box center [37, 110] width 19 height 10
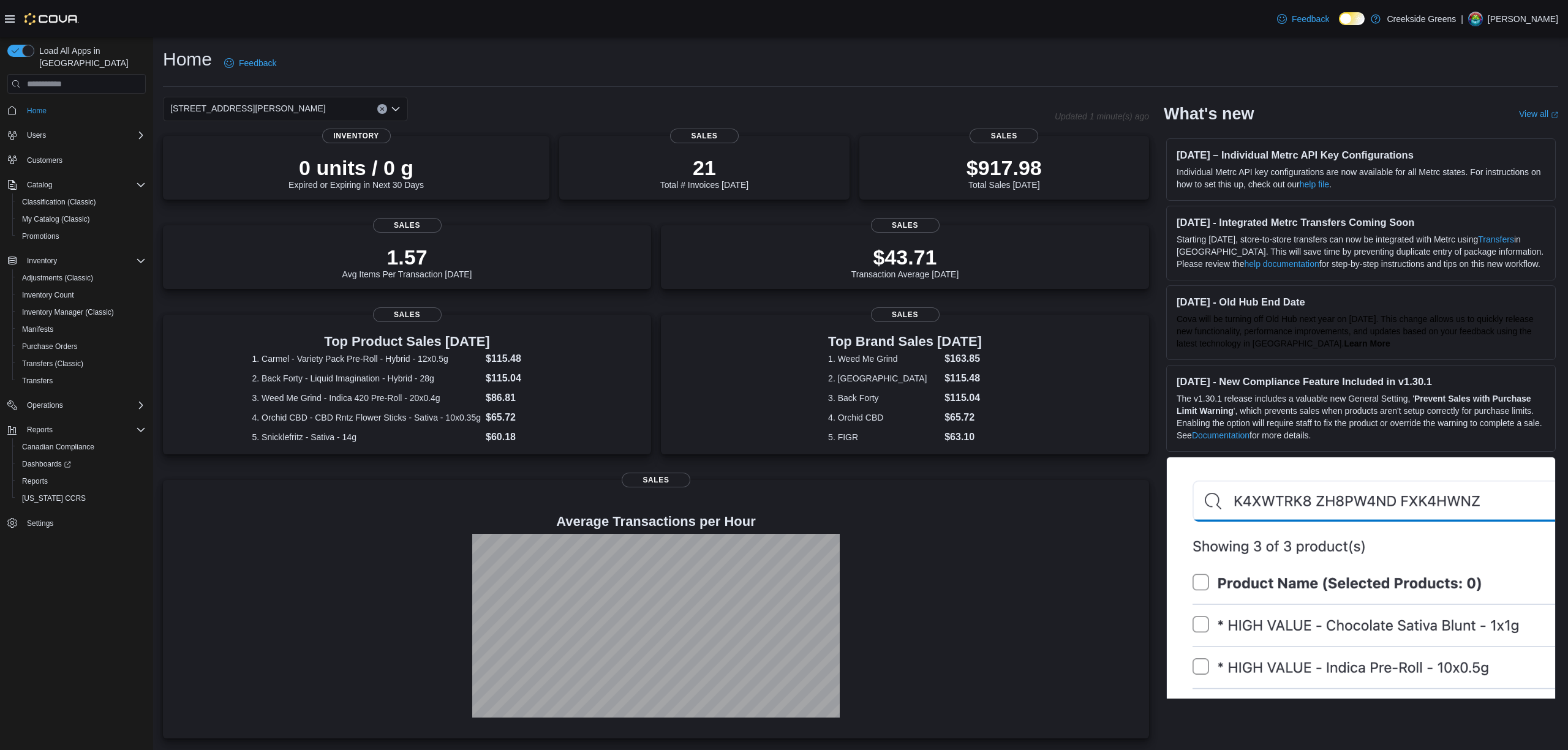
click at [253, 104] on div "[STREET_ADDRESS][PERSON_NAME]" at bounding box center [285, 109] width 245 height 25
click at [270, 148] on div "[STREET_ADDRESS]" at bounding box center [292, 148] width 215 height 12
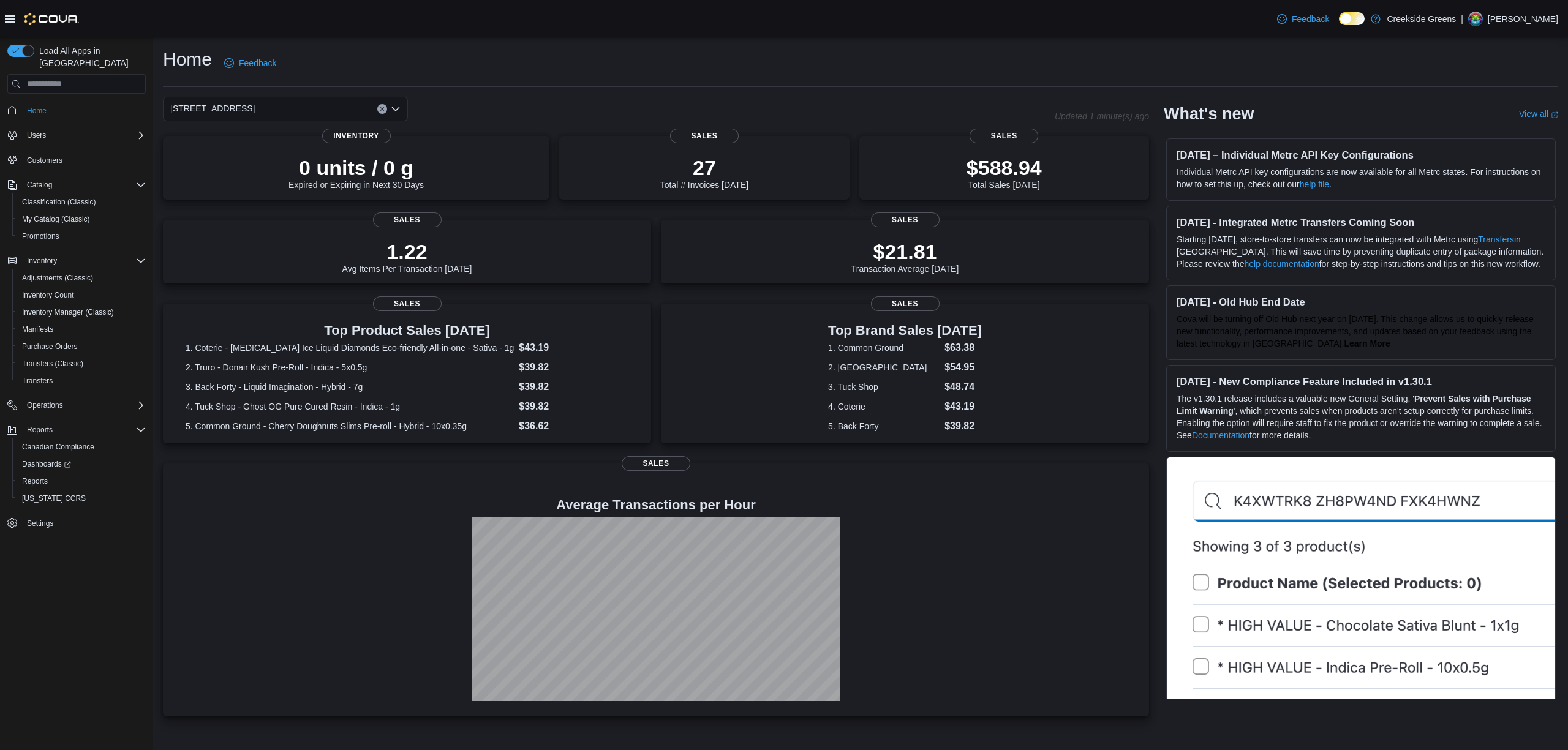
click at [278, 93] on div "Home Feedback 1192 Bank Street Combo box. Selected. 1192 Bank Street. Press Bac…" at bounding box center [861, 382] width 1415 height 689
click at [270, 111] on div "[STREET_ADDRESS]" at bounding box center [285, 109] width 245 height 25
click at [263, 169] on span "[STREET_ADDRESS][PERSON_NAME]" at bounding box center [281, 166] width 155 height 12
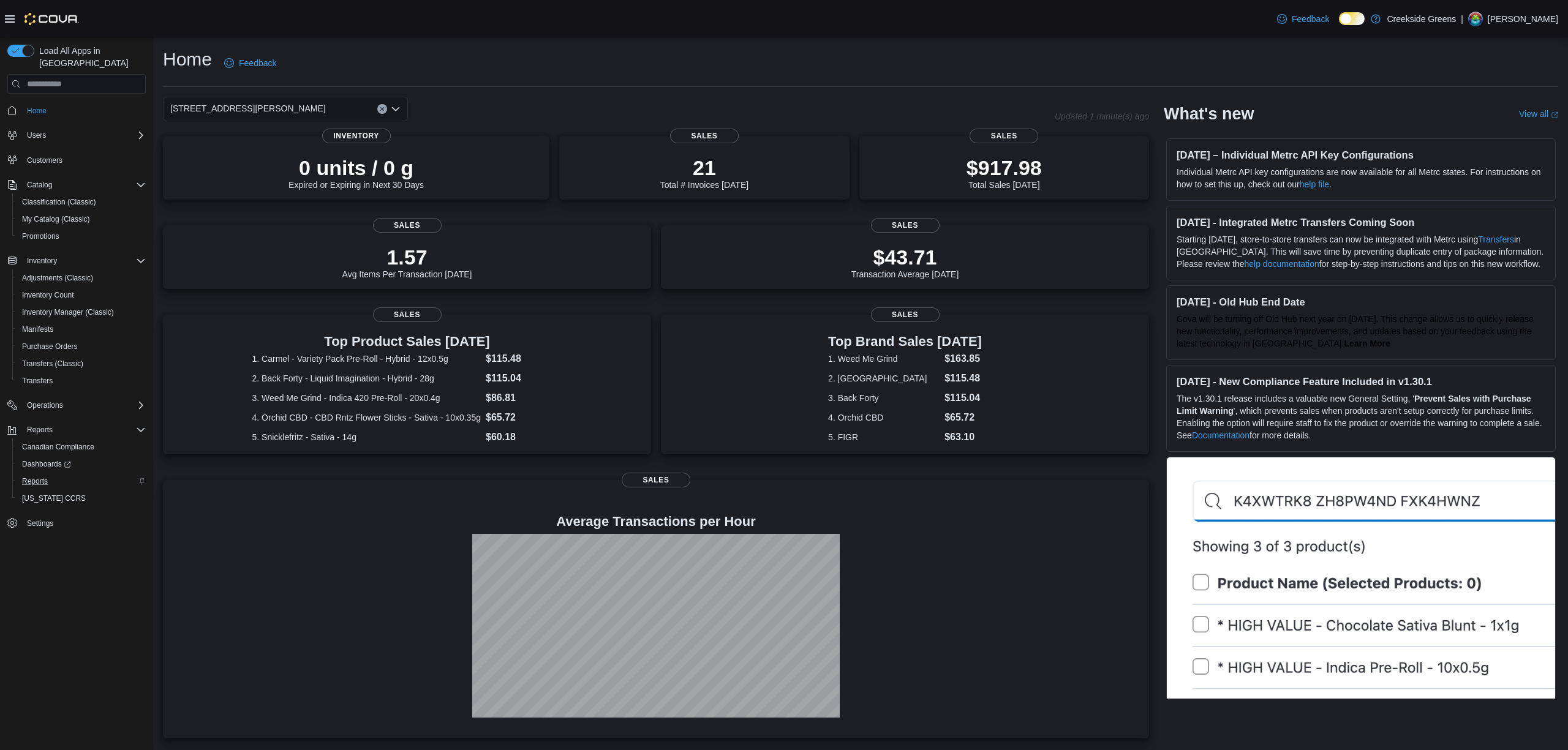
click at [58, 474] on div "Reports" at bounding box center [81, 481] width 128 height 15
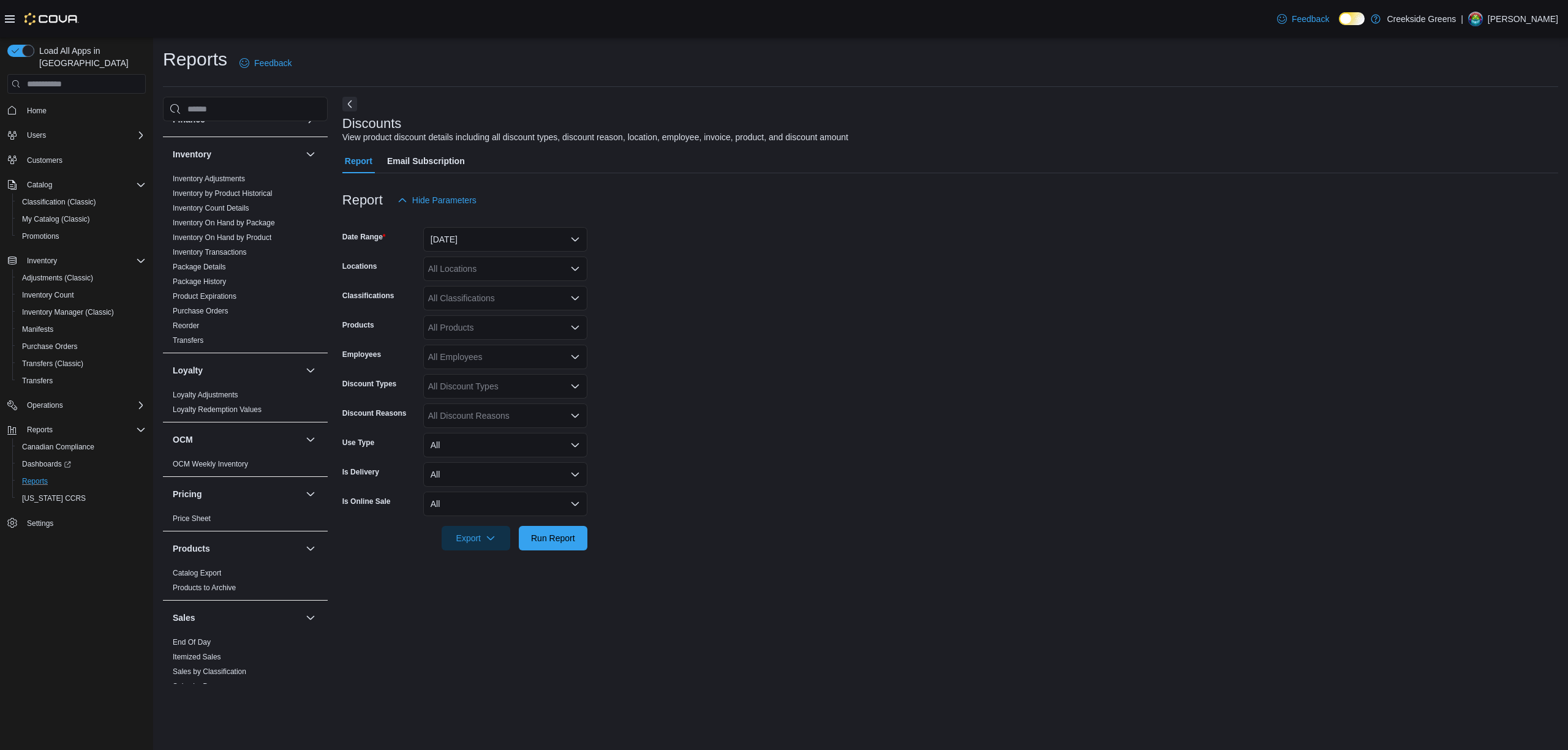
scroll to position [489, 0]
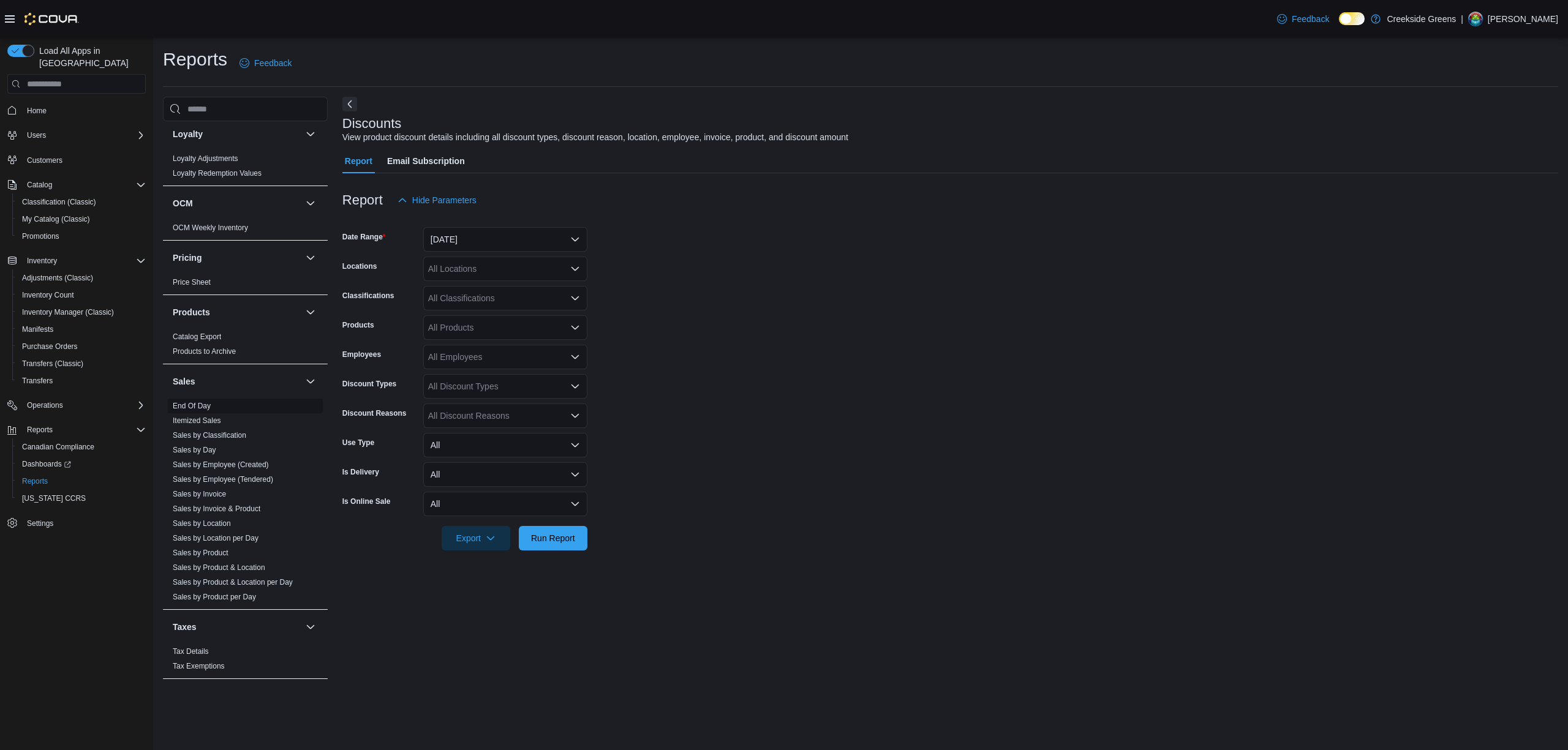
click at [208, 399] on span "End Of Day" at bounding box center [245, 406] width 155 height 15
click at [207, 402] on link "End Of Day" at bounding box center [191, 406] width 38 height 9
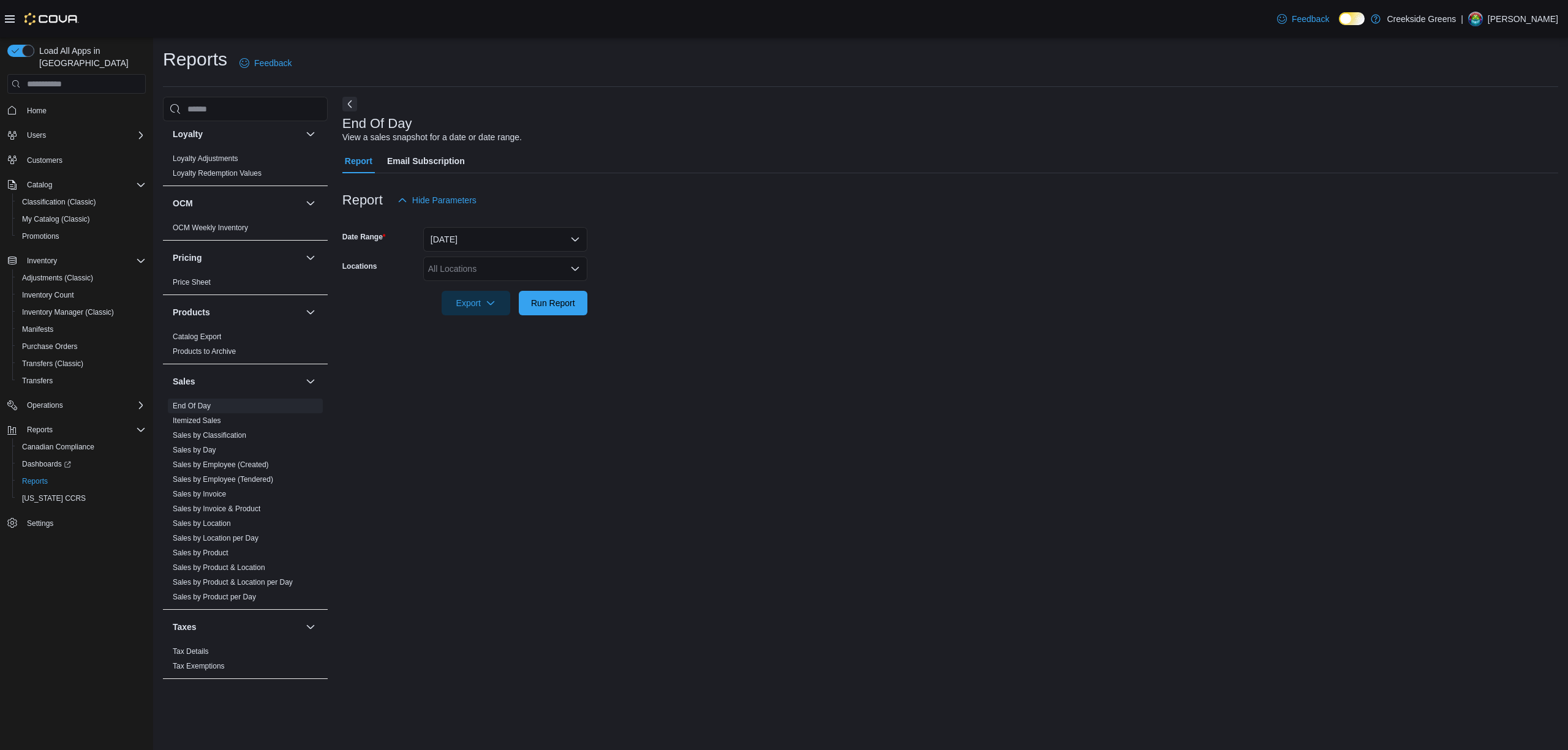
click at [509, 264] on div "All Locations" at bounding box center [505, 269] width 164 height 25
click at [507, 307] on span "[STREET_ADDRESS]" at bounding box center [491, 308] width 85 height 12
click at [951, 307] on form "Date Range Today Locations 1192 Bank Street Export Run Report" at bounding box center [950, 263] width 1216 height 103
click at [567, 307] on span "Run Report" at bounding box center [553, 302] width 44 height 12
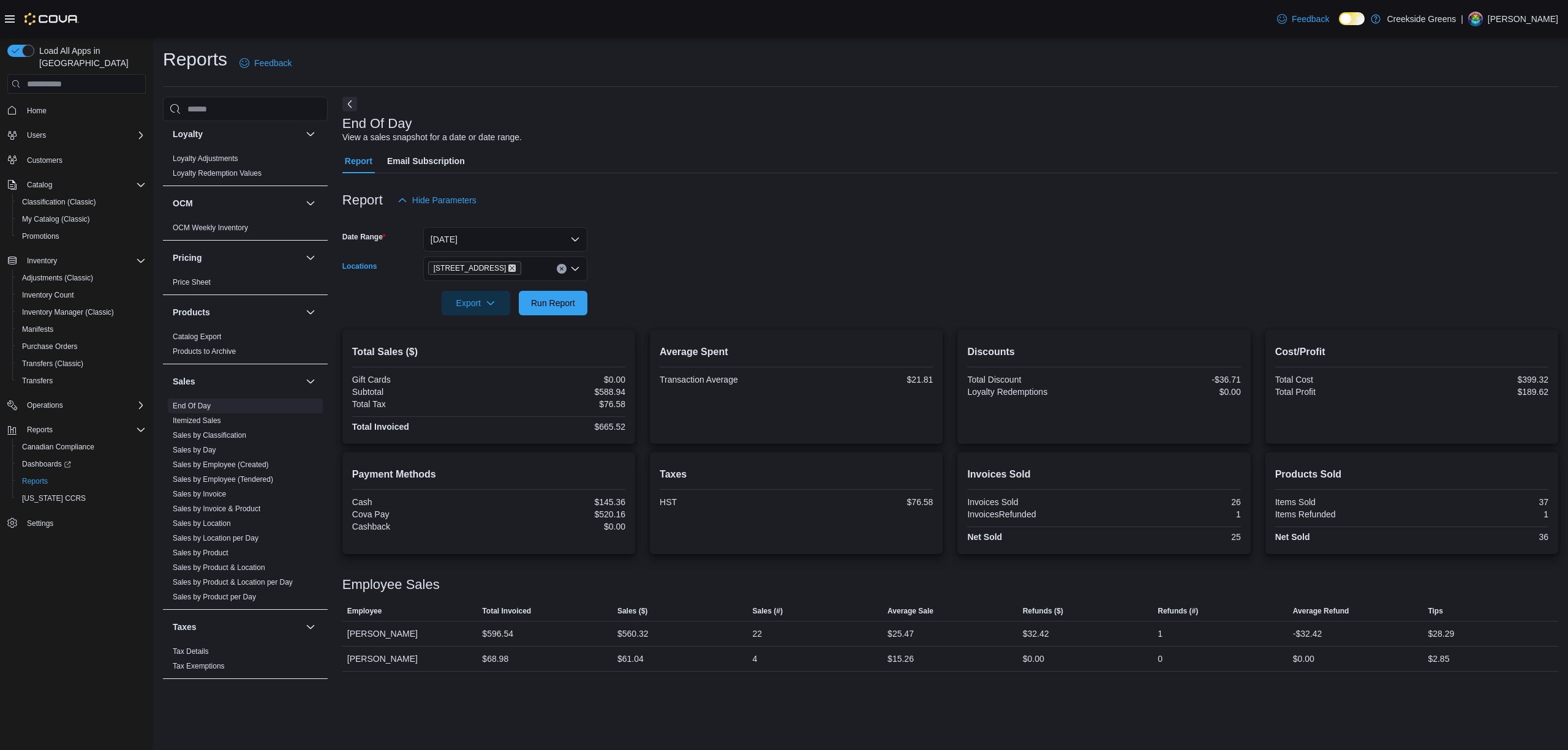
click at [508, 268] on icon "Remove 1192 Bank Street from selection in this group" at bounding box center [512, 267] width 7 height 7
click at [473, 326] on span "[STREET_ADDRESS][PERSON_NAME]" at bounding box center [527, 325] width 155 height 12
drag, startPoint x: 914, startPoint y: 270, endPoint x: 697, endPoint y: 270, distance: 217.0
click at [907, 270] on form "Date Range Today Locations 19 Reuben Crescent Combo box. Selected. 19 Reuben Cr…" at bounding box center [950, 263] width 1216 height 103
click at [567, 300] on span "Run Report" at bounding box center [553, 302] width 44 height 12
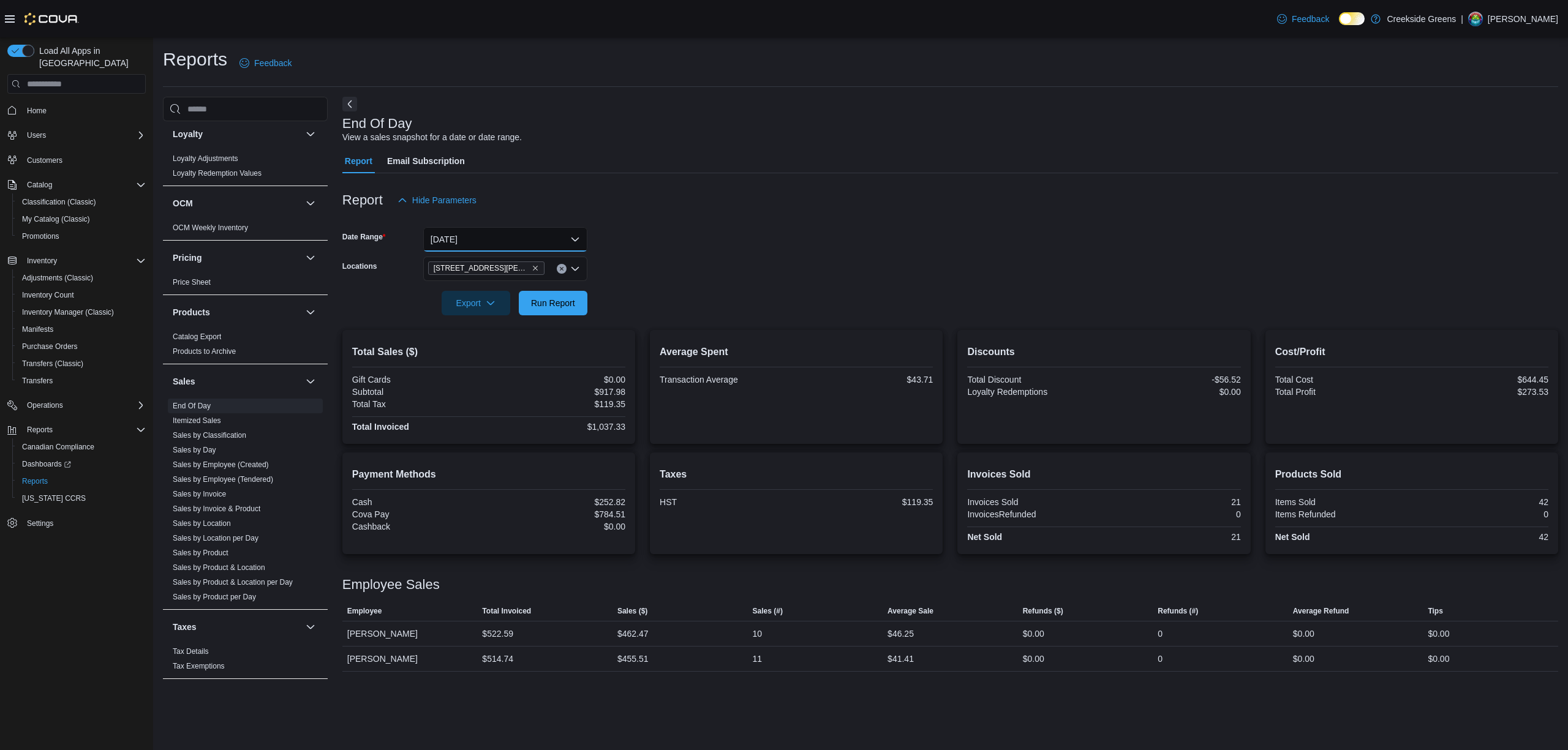
click at [498, 232] on button "[DATE]" at bounding box center [505, 239] width 164 height 25
click at [475, 313] on span "[DATE]" at bounding box center [513, 312] width 140 height 15
click at [682, 281] on div at bounding box center [950, 286] width 1216 height 10
click at [573, 304] on span "Run Report" at bounding box center [553, 302] width 44 height 12
click at [532, 270] on icon "Remove 19 Reuben Crescent from selection in this group" at bounding box center [535, 267] width 7 height 7
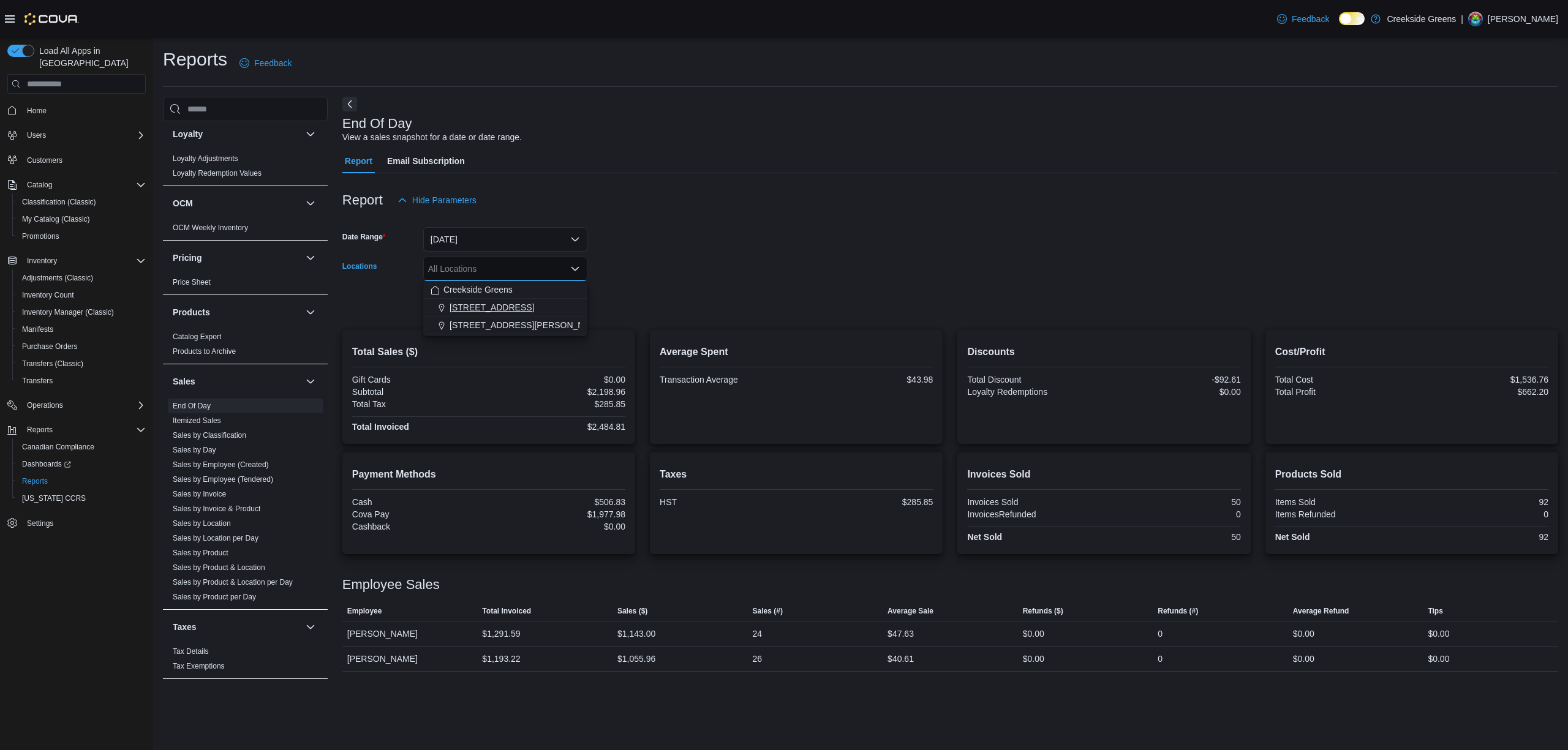
click at [474, 313] on button "[STREET_ADDRESS]" at bounding box center [505, 307] width 164 height 18
drag, startPoint x: 767, startPoint y: 305, endPoint x: 620, endPoint y: 310, distance: 147.1
click at [766, 305] on form "Date Range Yesterday Locations 1192 Bank Street Export Run Report" at bounding box center [950, 263] width 1216 height 103
click at [566, 309] on span "Run Report" at bounding box center [553, 302] width 44 height 12
click at [510, 267] on icon "Remove 1192 Bank Street from selection in this group" at bounding box center [512, 268] width 5 height 5
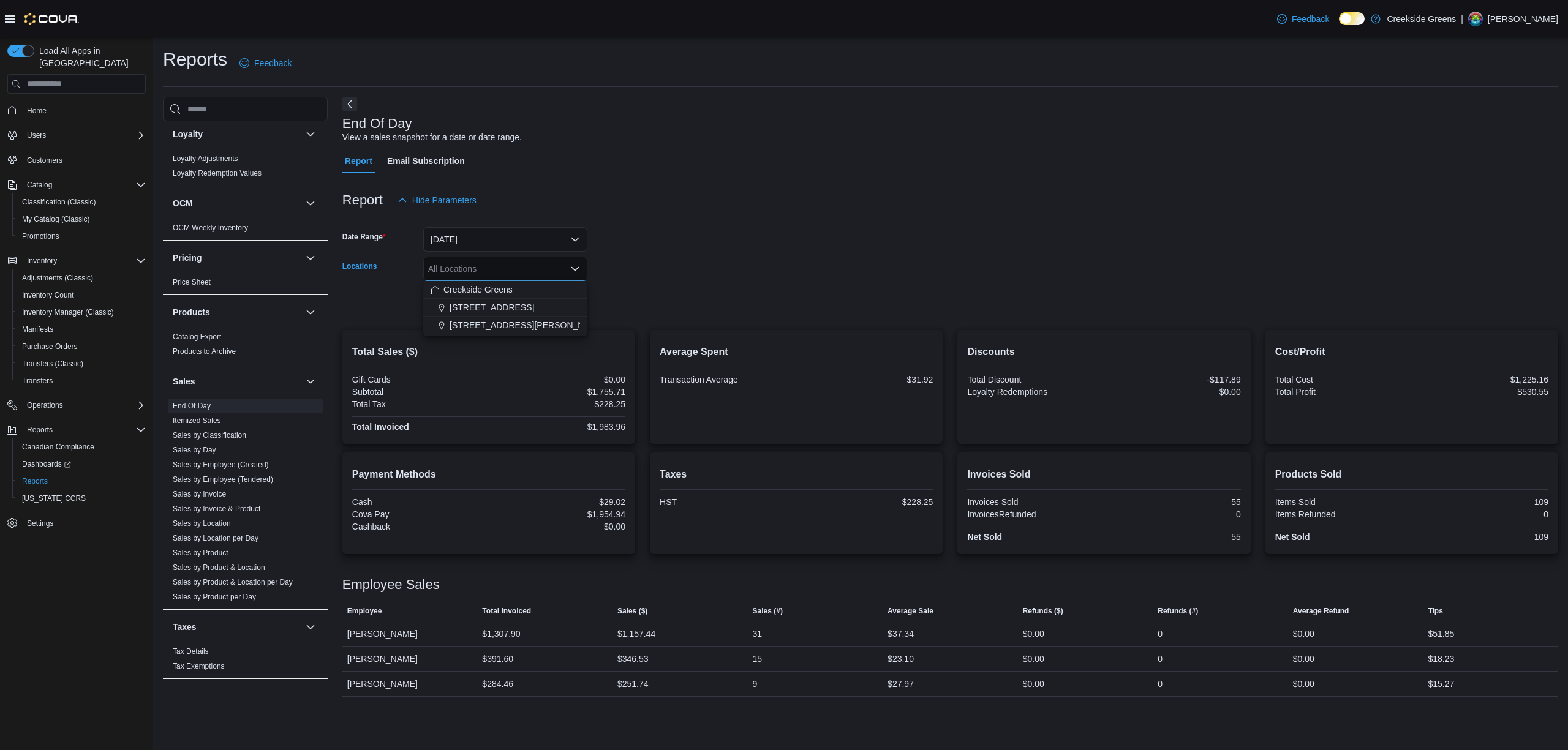
click at [694, 246] on form "Date Range Yesterday Locations All Locations Combo box. Selected. Combo box inp…" at bounding box center [950, 263] width 1216 height 103
click at [45, 103] on span "Home" at bounding box center [83, 110] width 124 height 16
